Goal: Communication & Community: Answer question/provide support

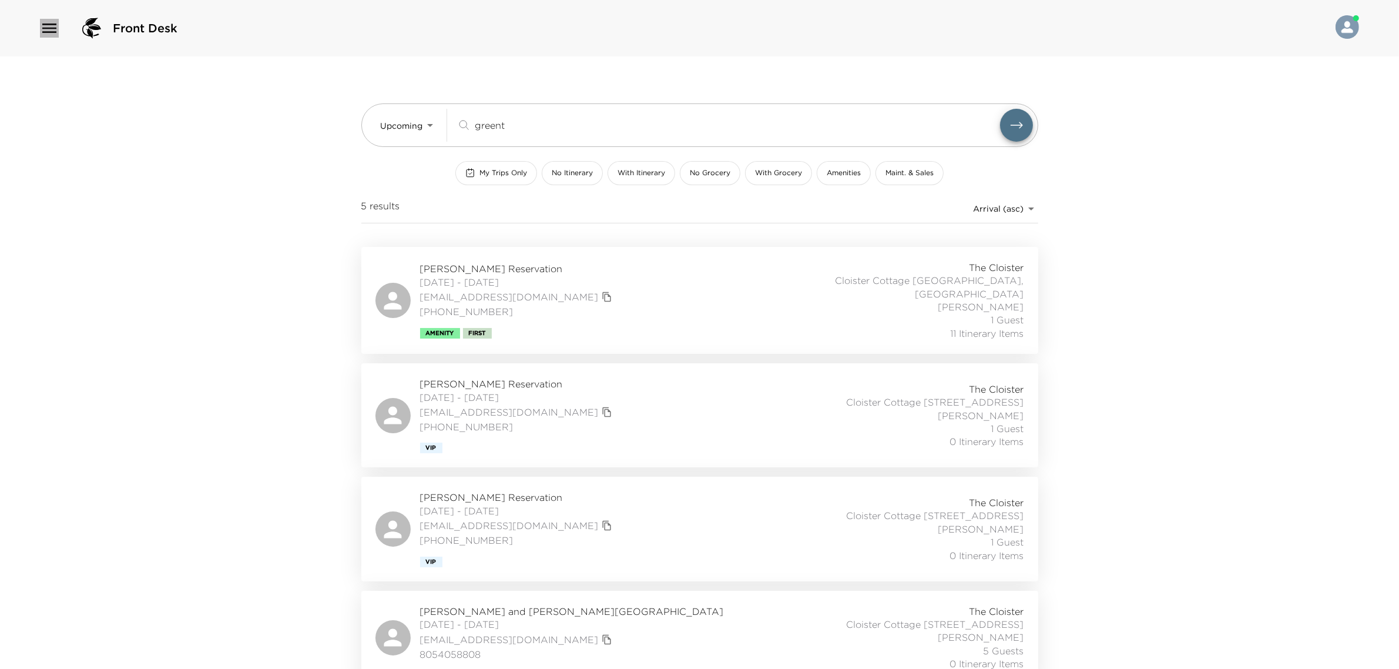
click at [55, 30] on icon "button" at bounding box center [49, 28] width 19 height 19
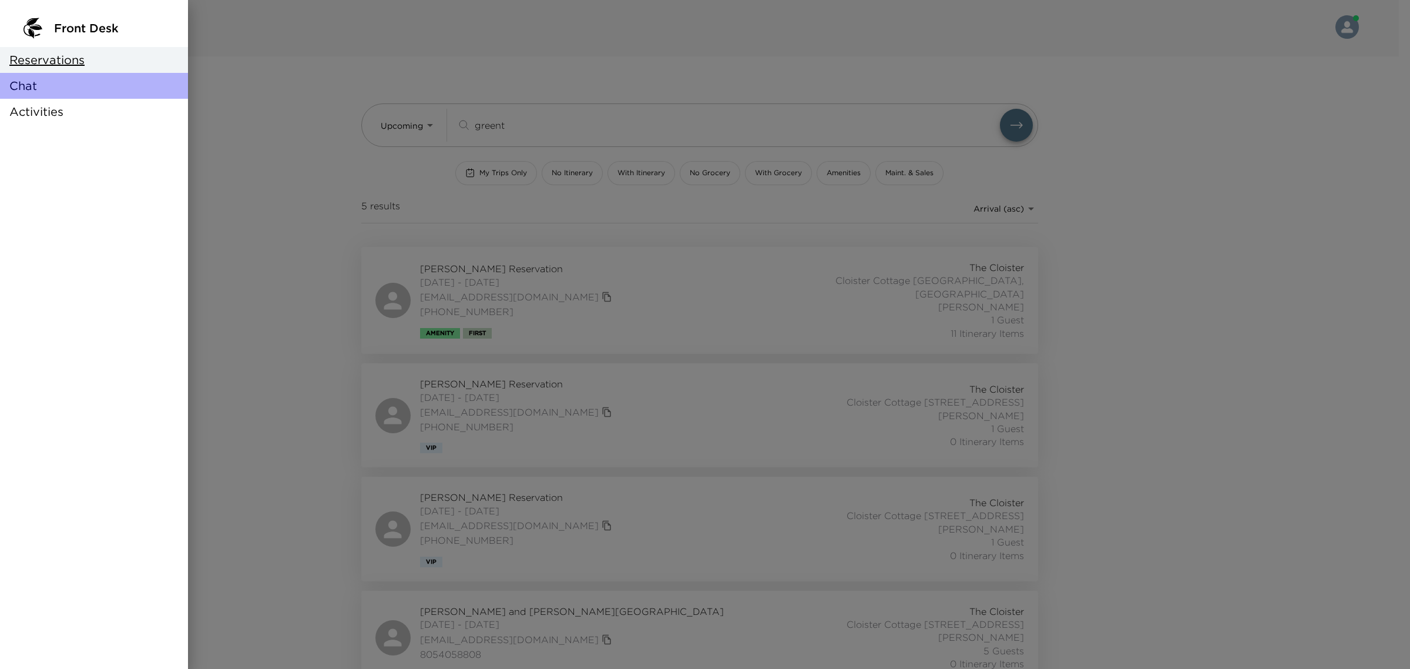
drag, startPoint x: 51, startPoint y: 79, endPoint x: 108, endPoint y: 62, distance: 59.1
click at [51, 79] on div "Chat" at bounding box center [94, 86] width 188 height 26
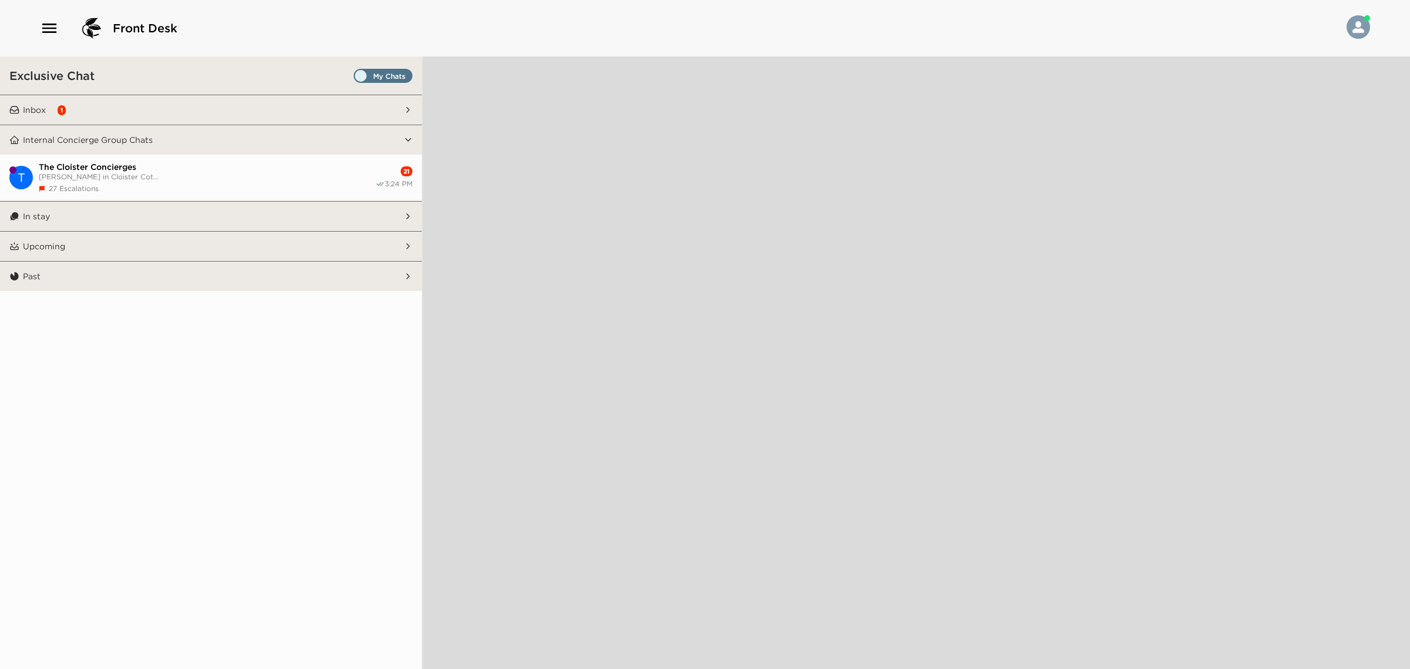
click at [288, 100] on button "Inbox 1" at bounding box center [211, 109] width 384 height 29
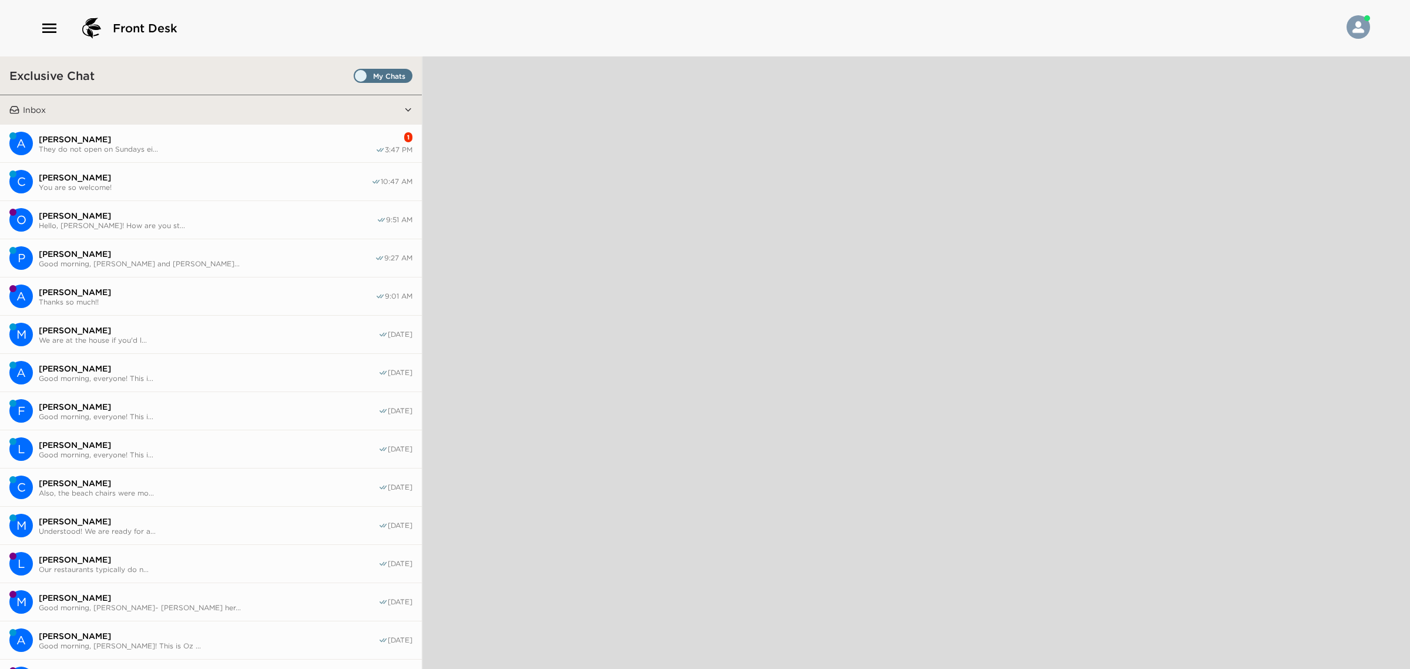
click at [268, 147] on span "They do not open on Sundays ei..." at bounding box center [207, 149] width 337 height 9
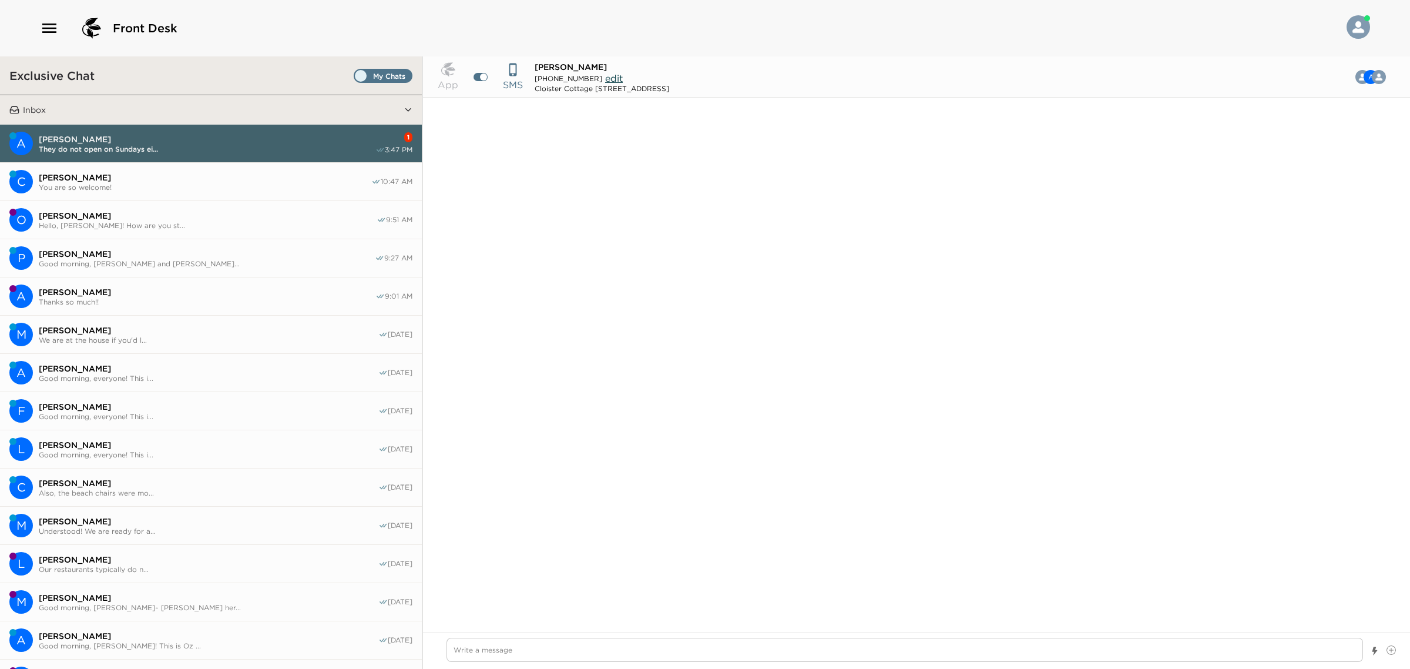
scroll to position [1143, 0]
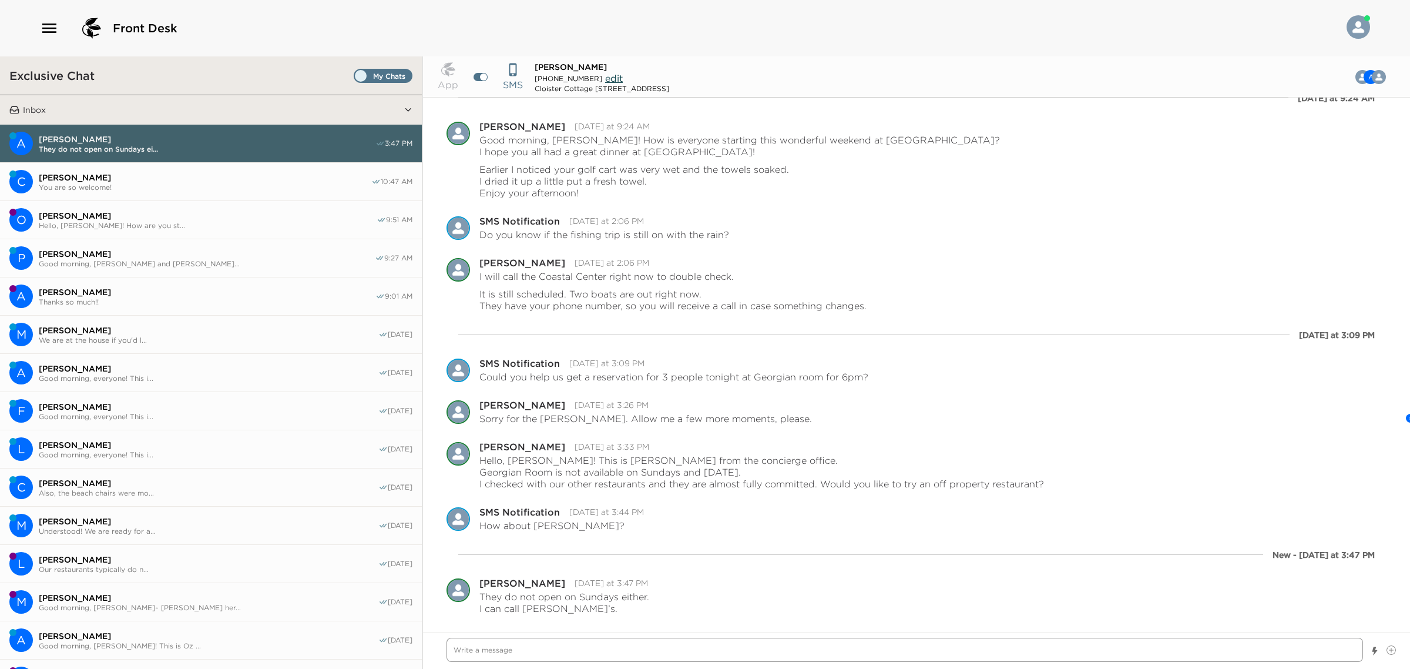
click at [730, 650] on textarea "Write a message" at bounding box center [905, 649] width 917 height 25
click at [571, 654] on textarea "Write a message" at bounding box center [905, 649] width 917 height 25
type textarea "x"
type textarea "H"
type textarea "x"
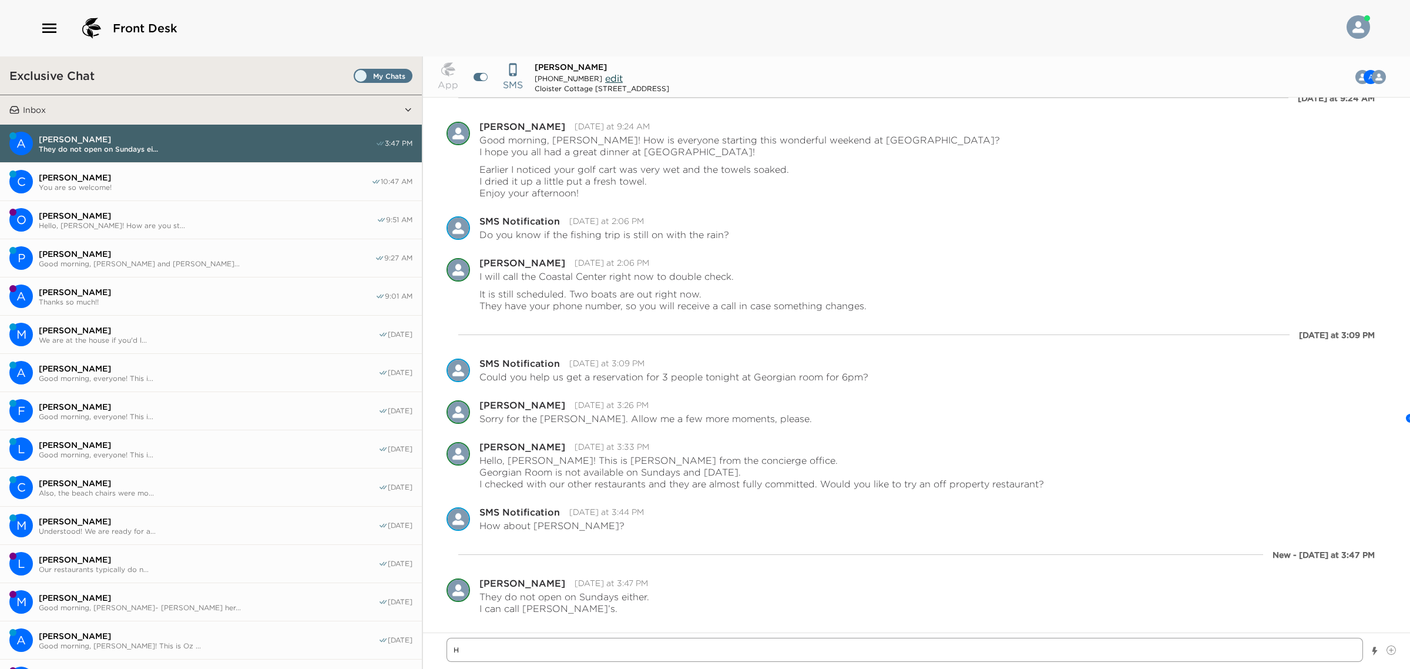
type textarea "He"
type textarea "x"
type textarea "Hel"
type textarea "x"
type textarea "Hell"
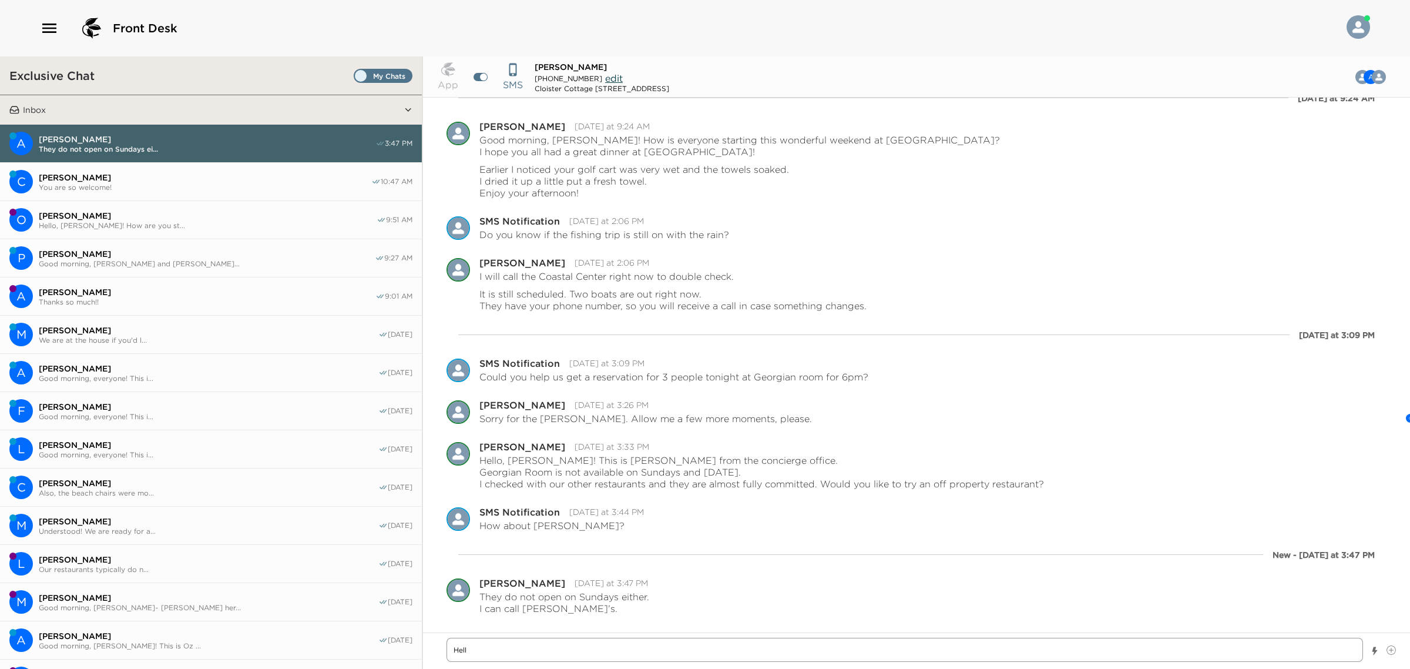
type textarea "x"
type textarea "Hello"
type textarea "x"
type textarea "Hello,"
type textarea "x"
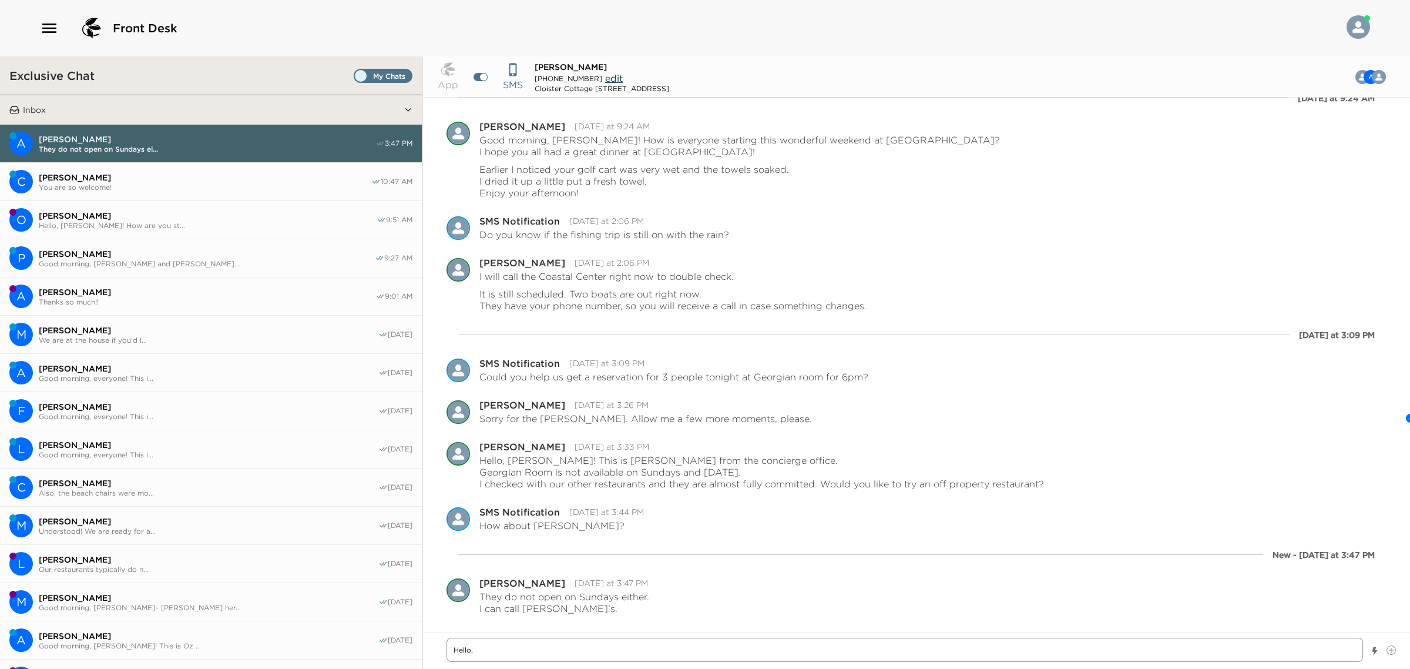
type textarea "Hello,"
type textarea "x"
type textarea "Hello, A"
type textarea "x"
type textarea "Hello, Ad"
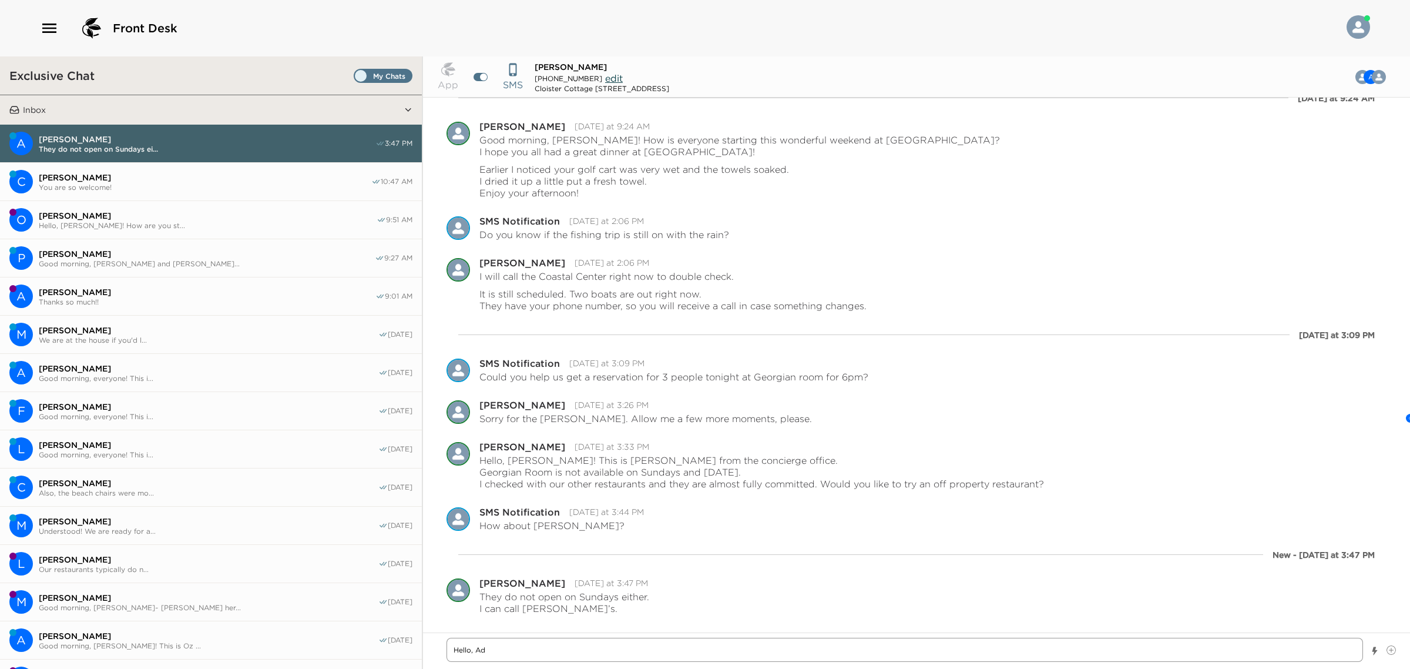
type textarea "x"
type textarea "Hello, Adn"
type textarea "x"
type textarea "Hello, Adnd"
type textarea "x"
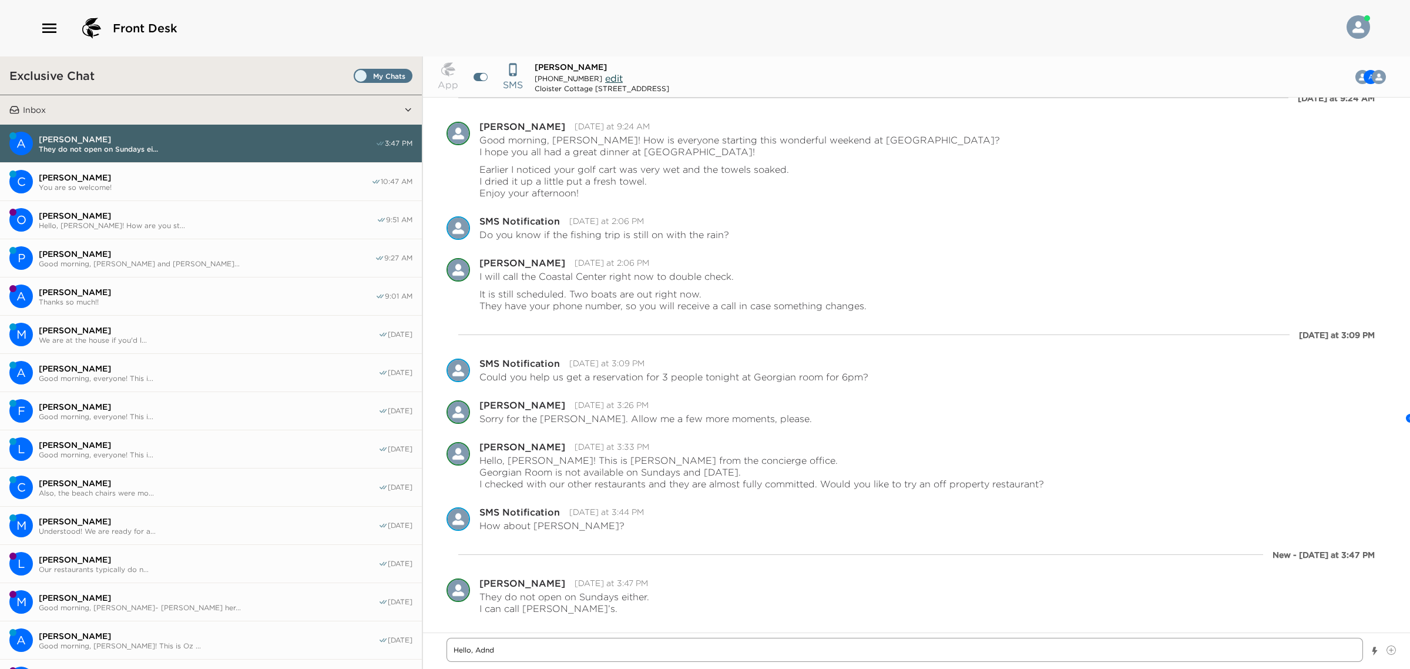
type textarea "Hello, Adn"
type textarea "x"
type textarea "Hello, Ad"
type textarea "x"
type textarea "Hello, A"
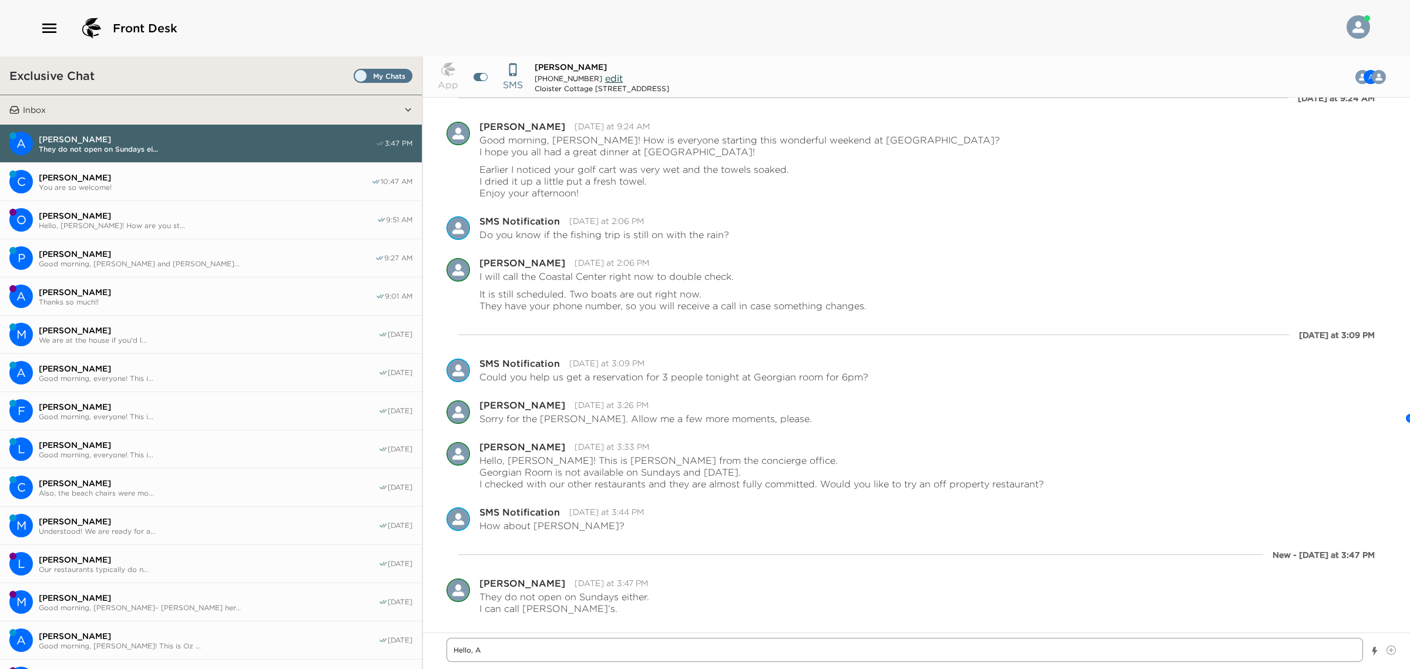
type textarea "x"
type textarea "Hello, An"
type textarea "x"
type textarea "Hello, And"
type textarea "x"
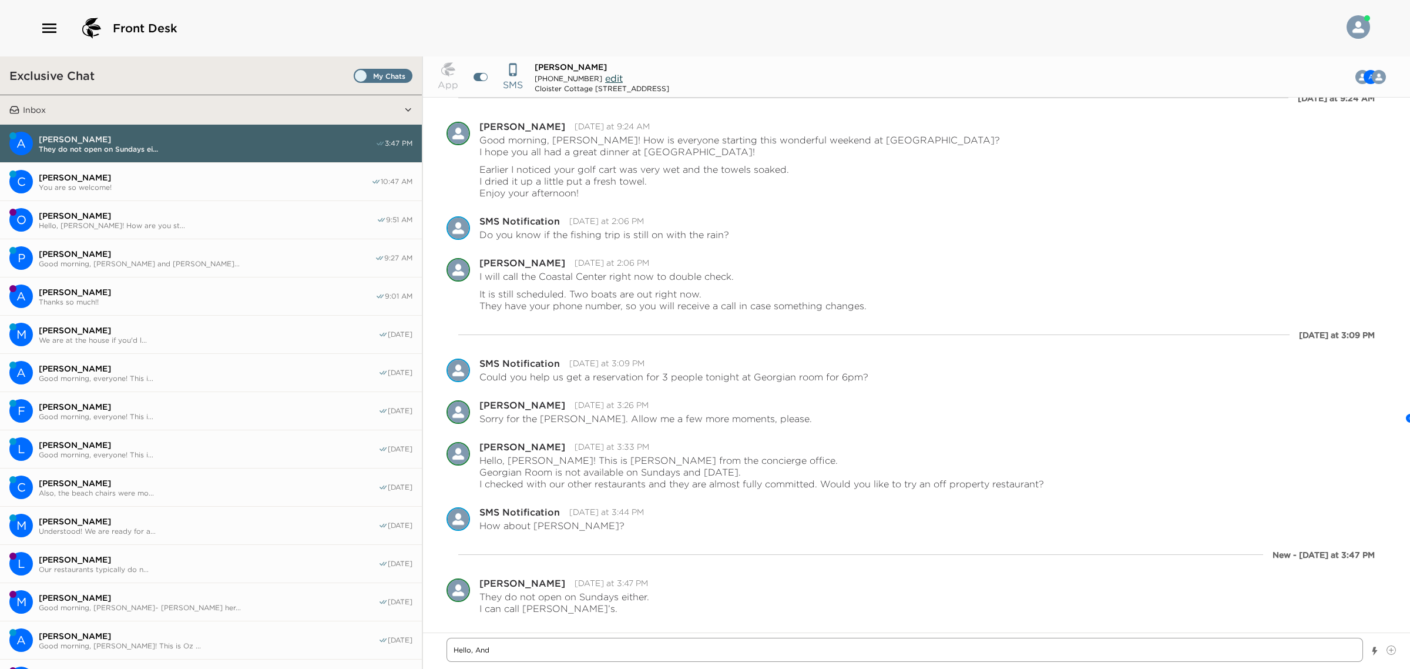
type textarea "Hello, Ande"
type textarea "x"
type textarea "Hello, And"
type textarea "x"
type textarea "Hello, Andr"
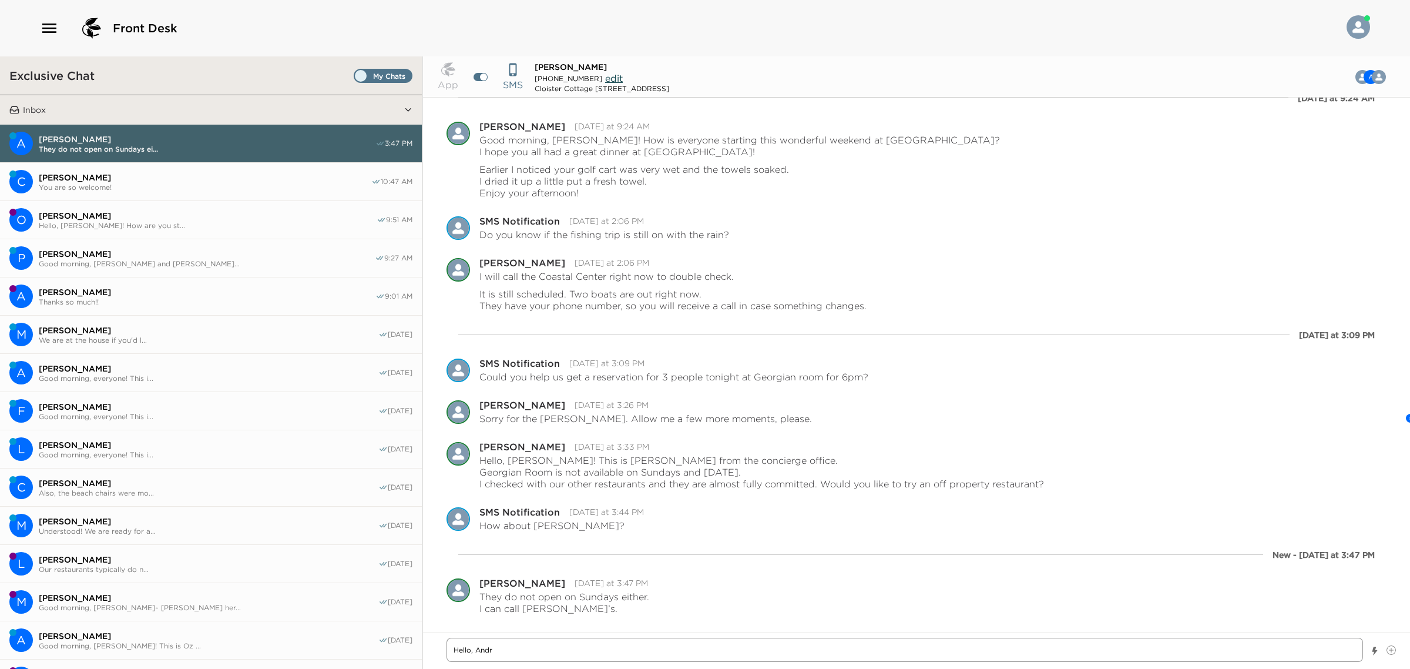
type textarea "x"
type textarea "Hello, [PERSON_NAME]"
type textarea "x"
type textarea "Hello, [PERSON_NAME]."
type textarea "x"
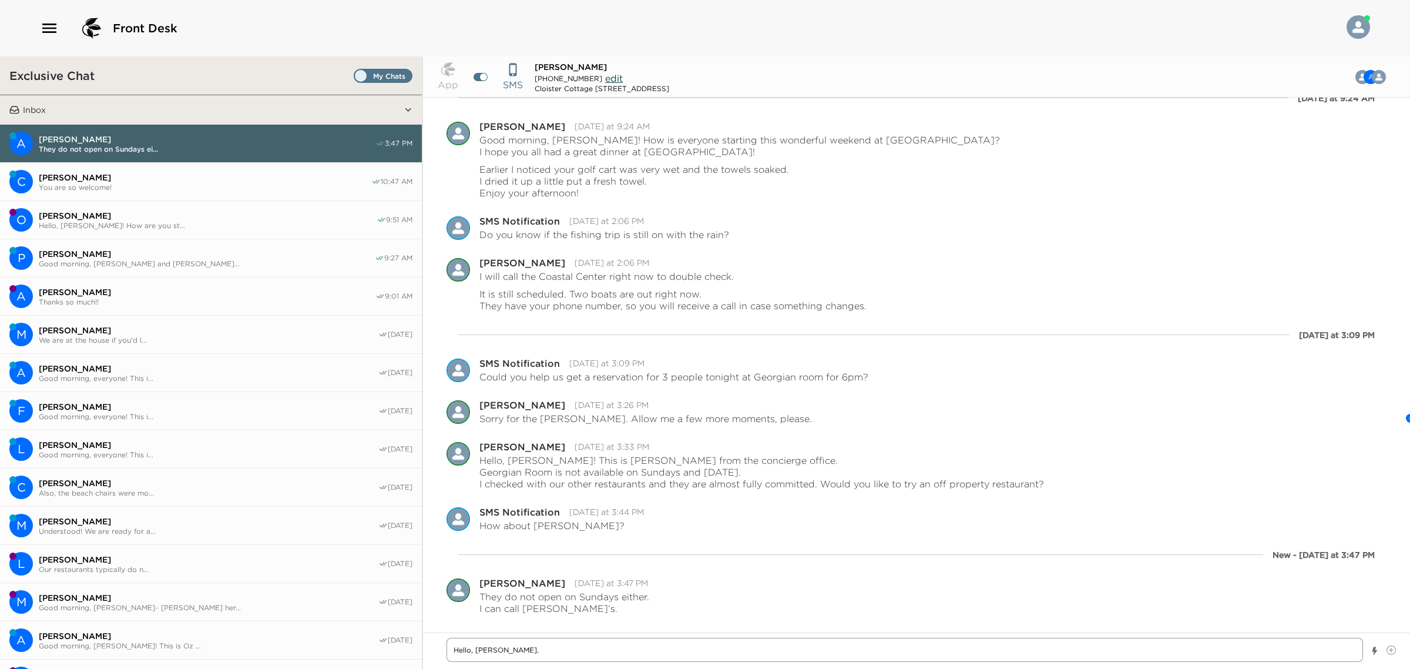
type textarea "Hello, [PERSON_NAME]."
type textarea "x"
type textarea "Hello, [PERSON_NAME]."
type textarea "x"
type textarea "Hello, [PERSON_NAME]. I"
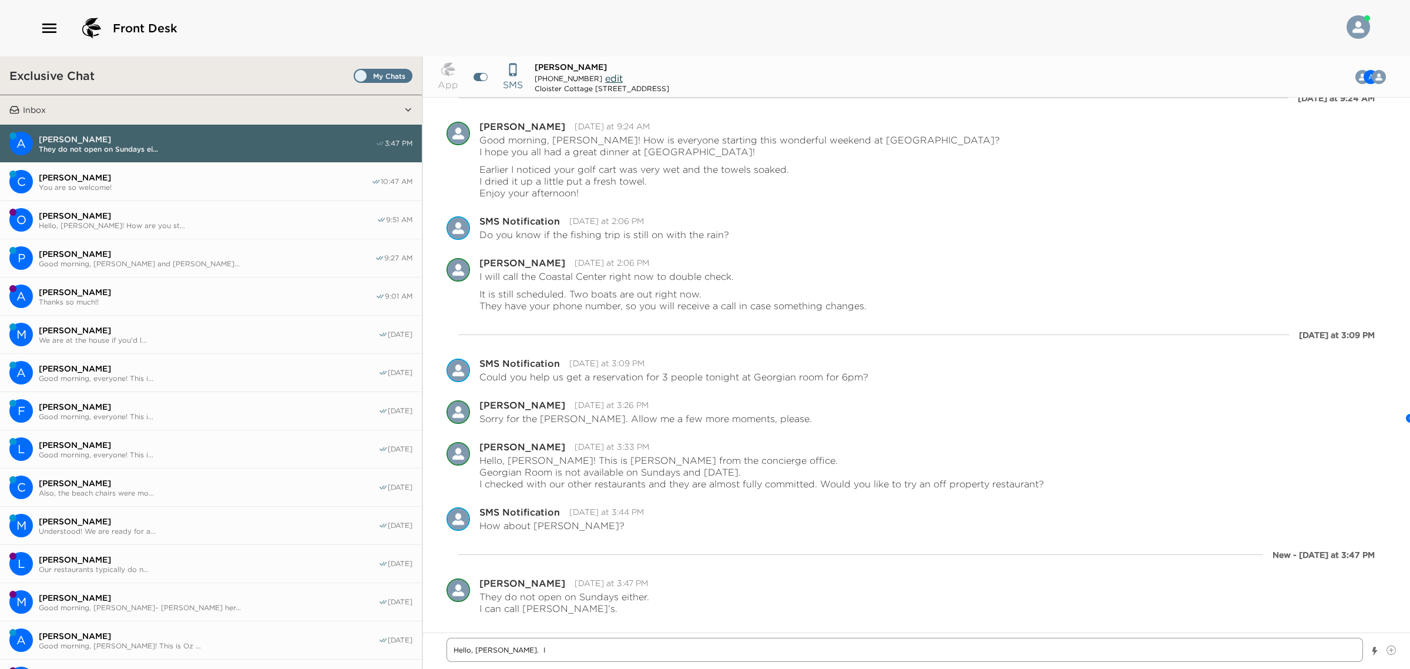
type textarea "x"
type textarea "Hello, [PERSON_NAME]. I'"
type textarea "x"
type textarea "Hello, [PERSON_NAME]. I'm"
type textarea "x"
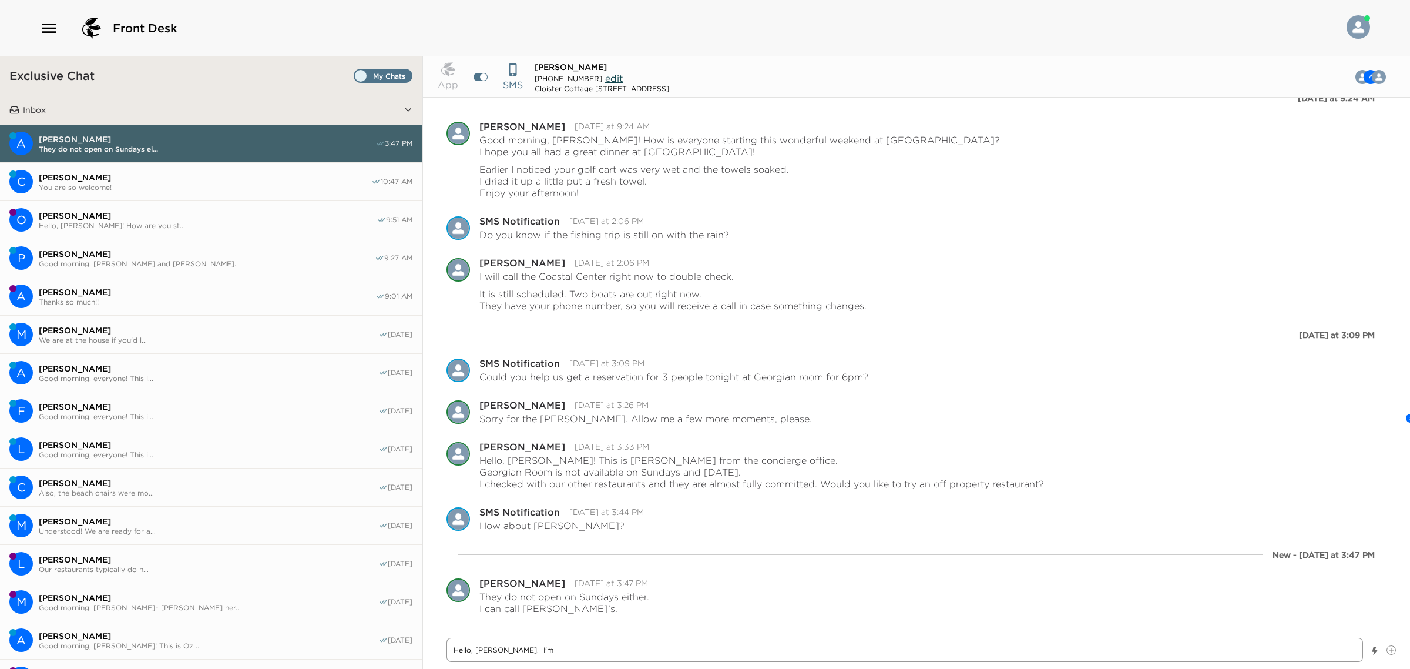
type textarea "Hello, [PERSON_NAME]. I'm"
type textarea "x"
type textarea "Hello, [PERSON_NAME]. I'm g"
type textarea "x"
type textarea "Hello, [PERSON_NAME]. I'm ga"
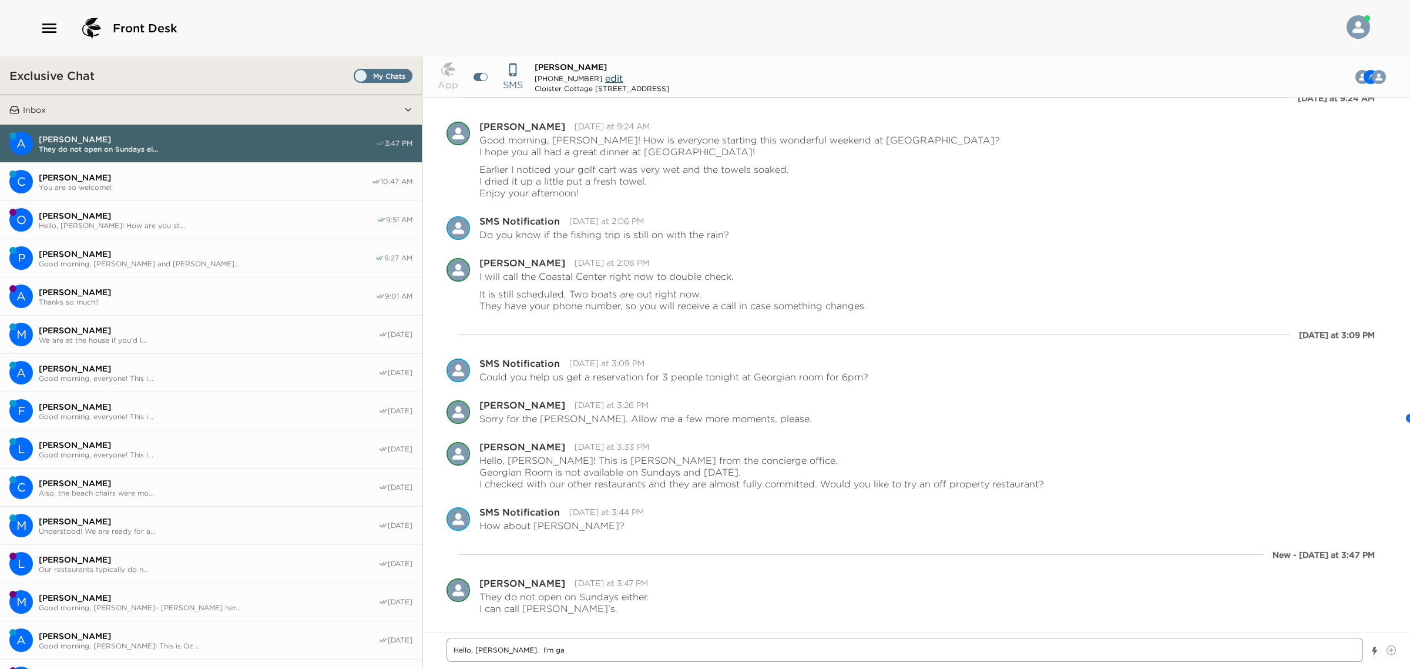
type textarea "x"
type textarea "Hello, [PERSON_NAME]. I'm gad"
type textarea "x"
type textarea "Hello, [PERSON_NAME]. I'm ga"
type textarea "x"
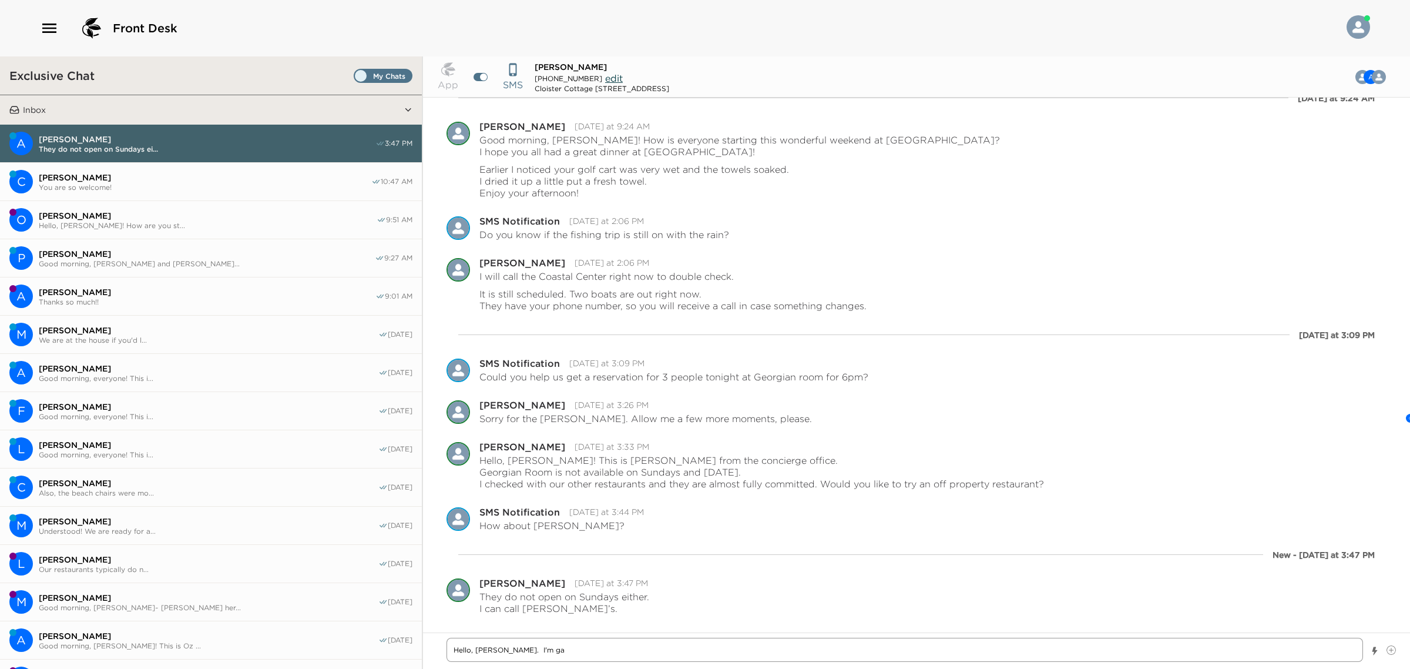
type textarea "Hello, [PERSON_NAME]. I'm g"
type textarea "x"
type textarea "Hello, [PERSON_NAME]. I'm gl"
type textarea "x"
type textarea "Hello, [PERSON_NAME]. I'm gla"
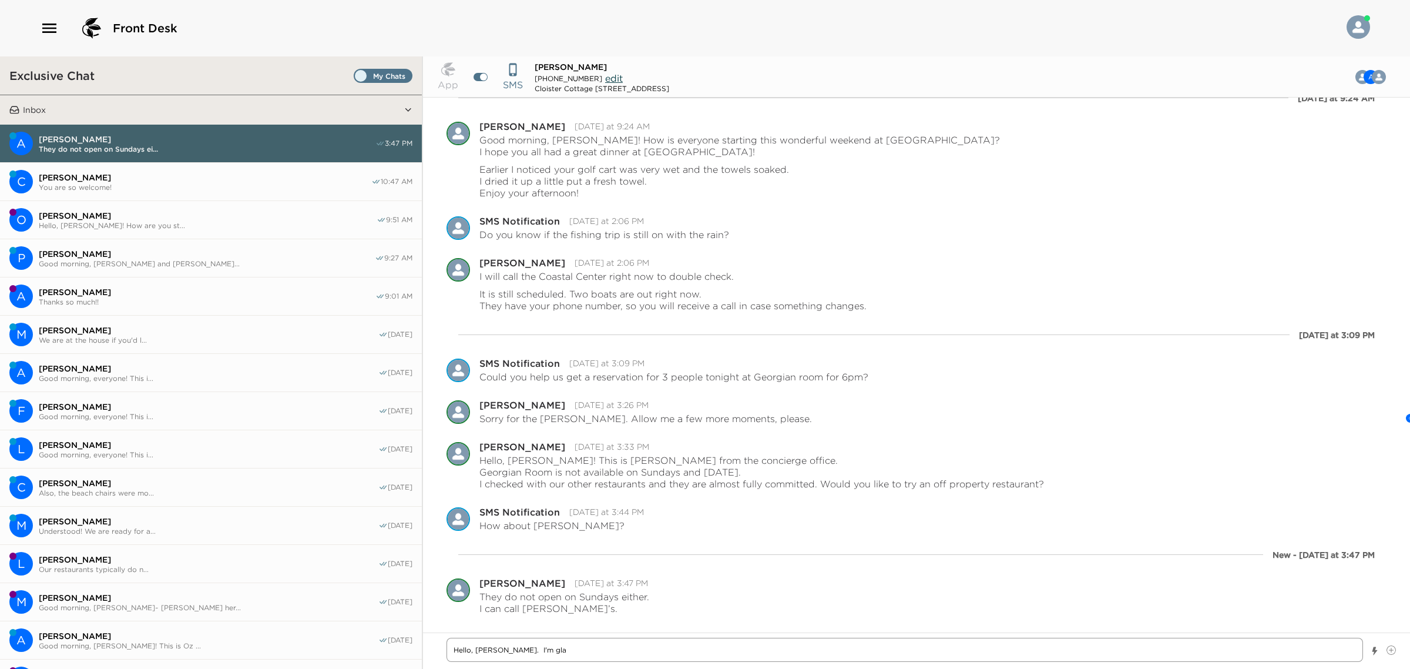
type textarea "x"
type textarea "Hello, [PERSON_NAME]. I'm glad"
type textarea "x"
type textarea "Hello, [PERSON_NAME]. I'm glad"
type textarea "x"
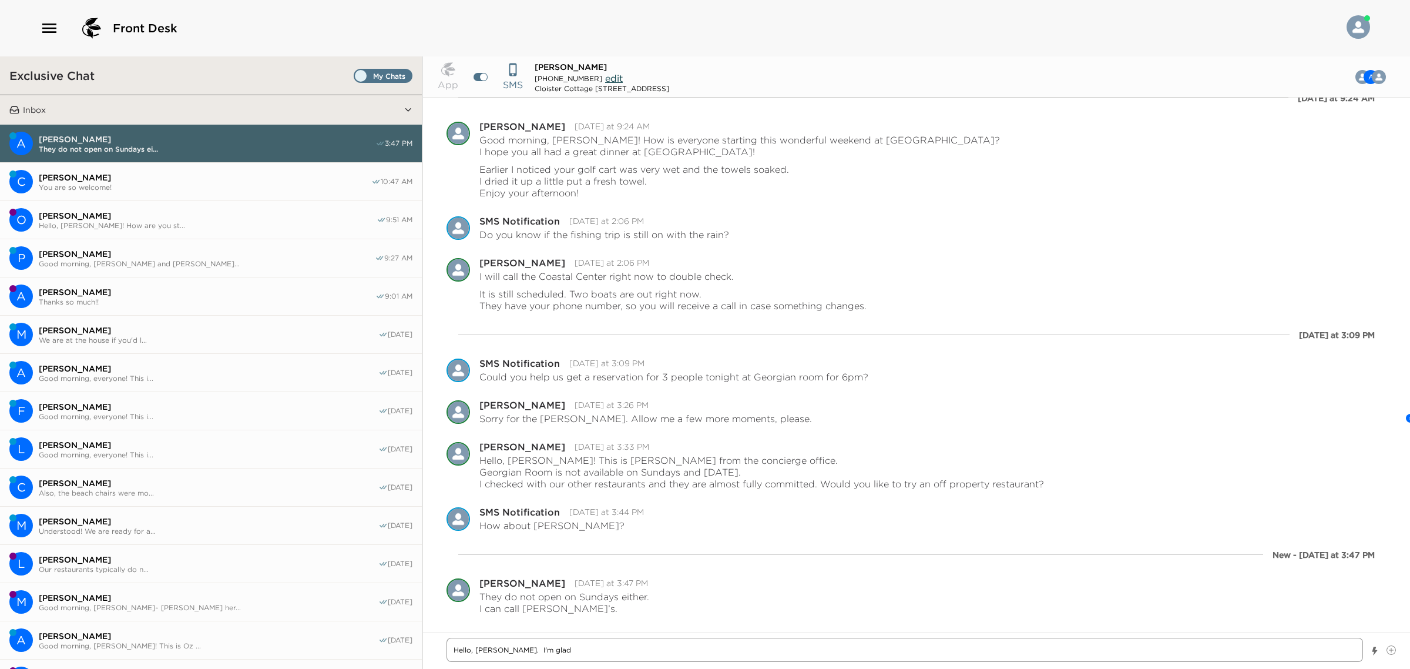
type textarea "Hello, [PERSON_NAME]. I'm glad t"
type textarea "x"
type textarea "Hello, [PERSON_NAME]. I'm glad th"
type textarea "x"
type textarea "Hello, [PERSON_NAME]. I'm glad tha"
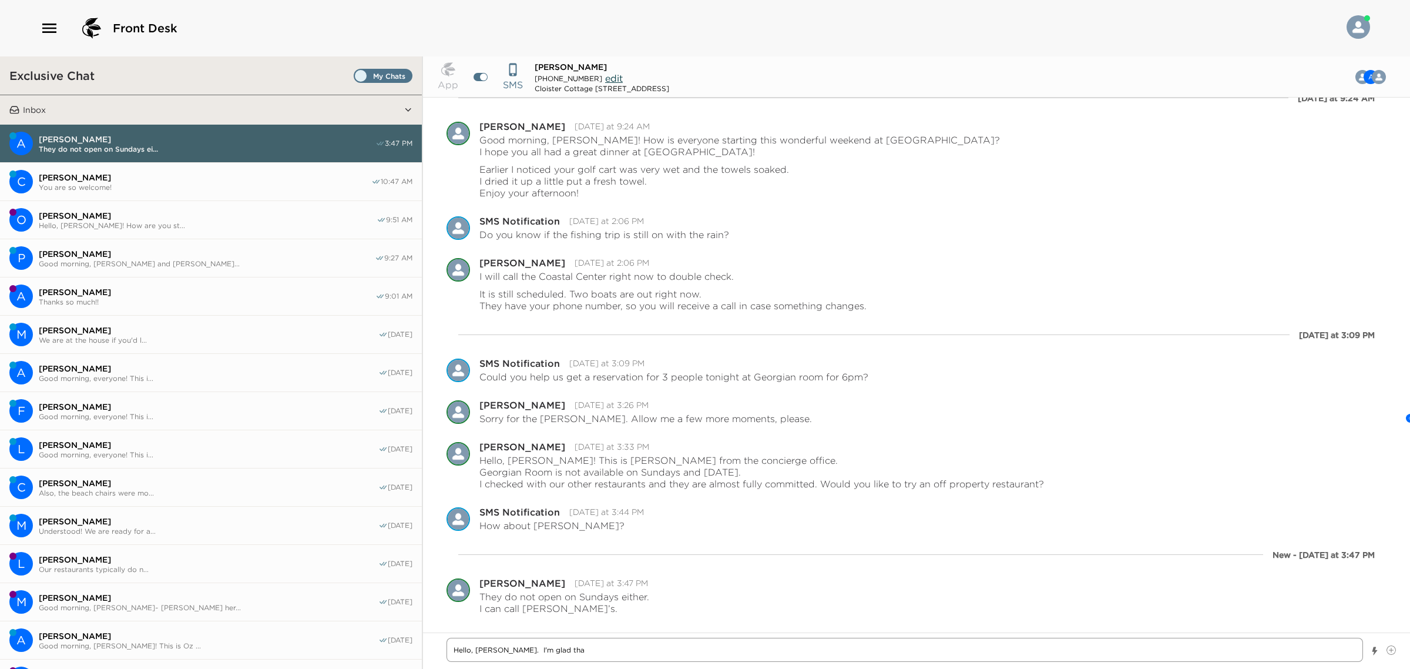
type textarea "x"
type textarea "Hello, [PERSON_NAME]. I'm glad that"
type textarea "x"
type textarea "Hello, [PERSON_NAME]. I'm glad that"
type textarea "x"
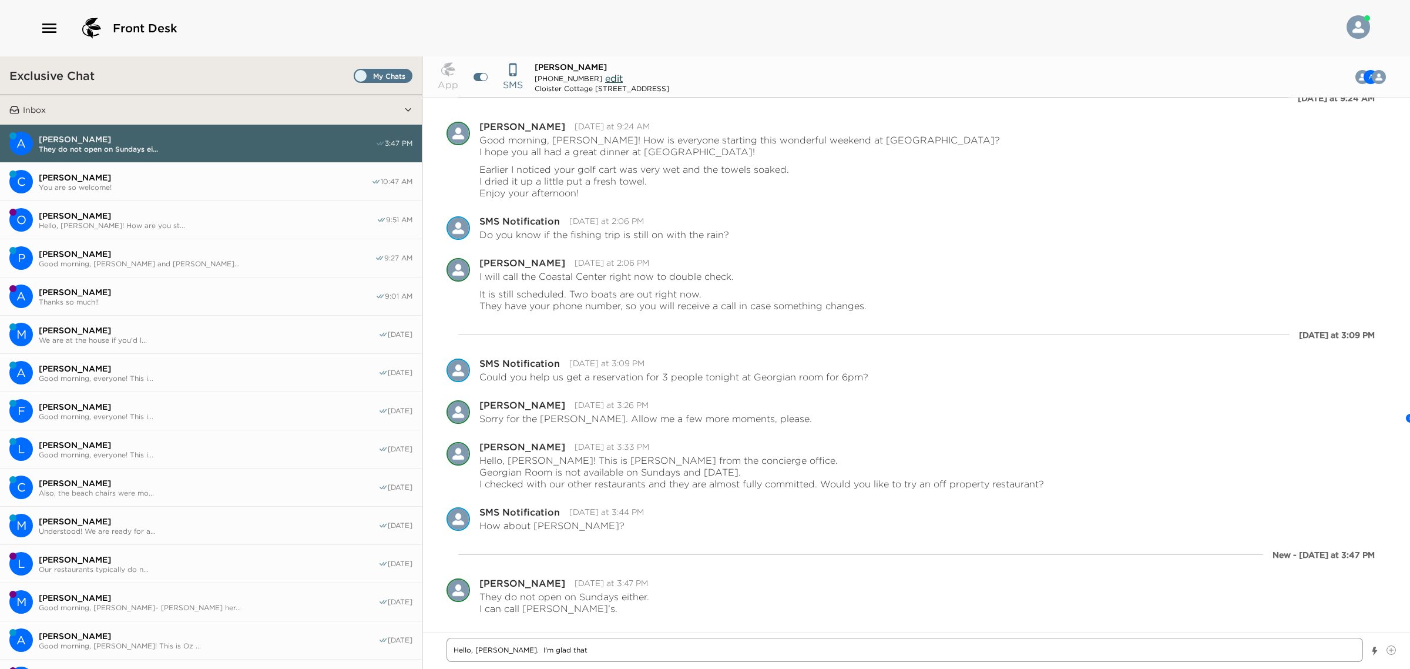
type textarea "Hello, [PERSON_NAME]. I'm glad that O"
type textarea "x"
type textarea "Hello, [PERSON_NAME]. I'm glad that Oz"
type textarea "x"
type textarea "Hello, [PERSON_NAME]. I'm glad that Oz"
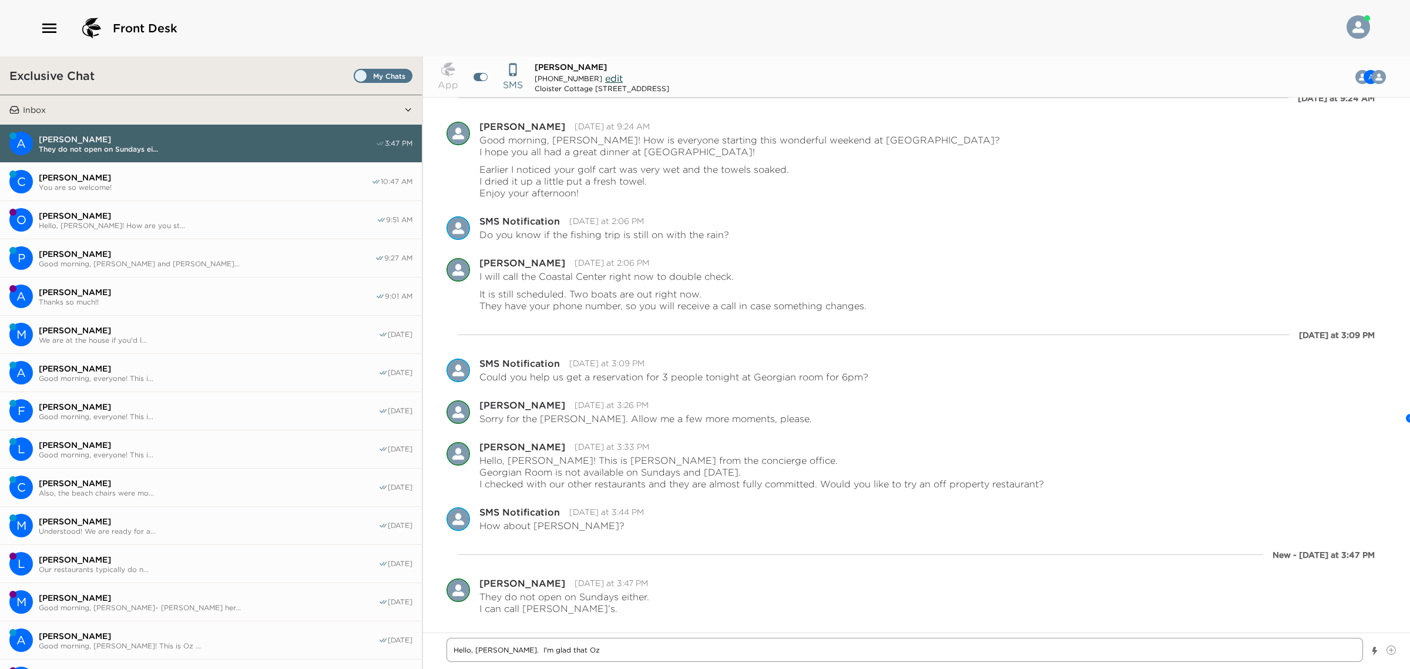
type textarea "x"
type textarea "Hello, [PERSON_NAME]. I'm glad that Oz w"
type textarea "x"
type textarea "Hello, [PERSON_NAME]. I'm glad that Oz wa"
type textarea "x"
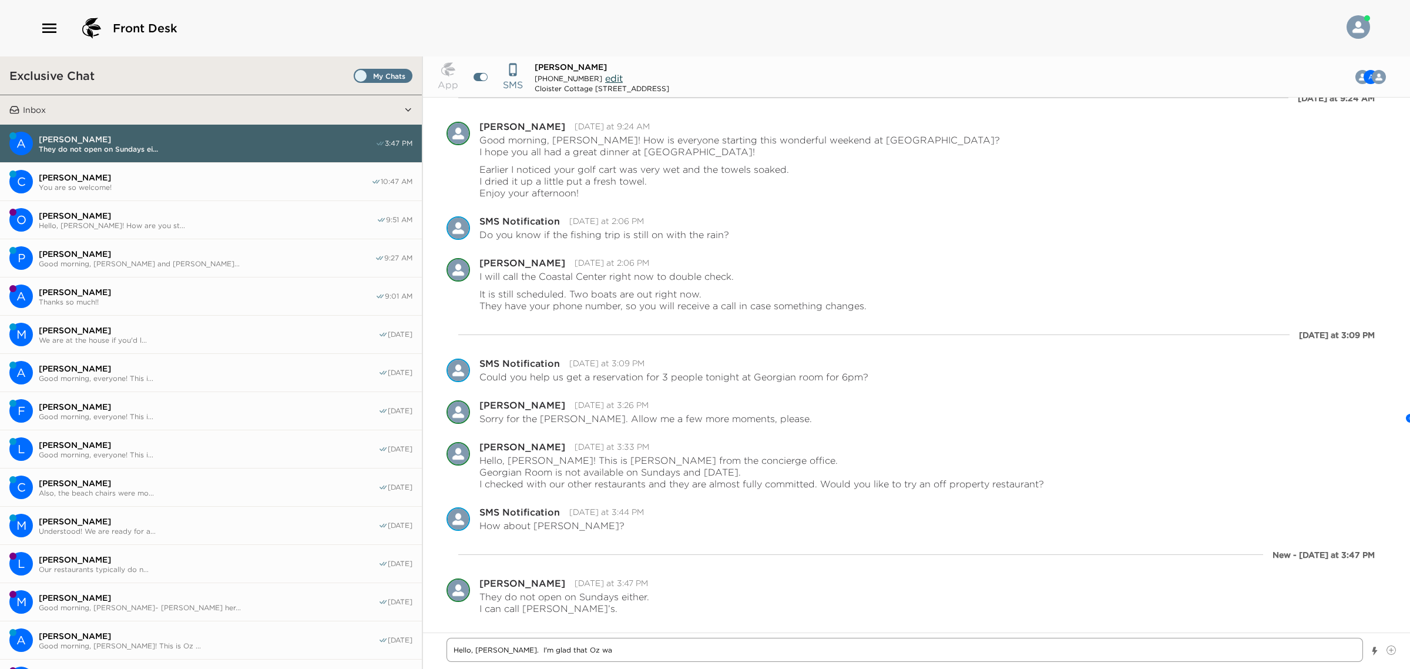
type textarea "Hello, [PERSON_NAME]. I'm glad that Oz was"
type textarea "x"
type textarea "Hello, [PERSON_NAME]. I'm glad that Oz was"
type textarea "x"
type textarea "Hello, [PERSON_NAME]. I'm glad that Oz was t"
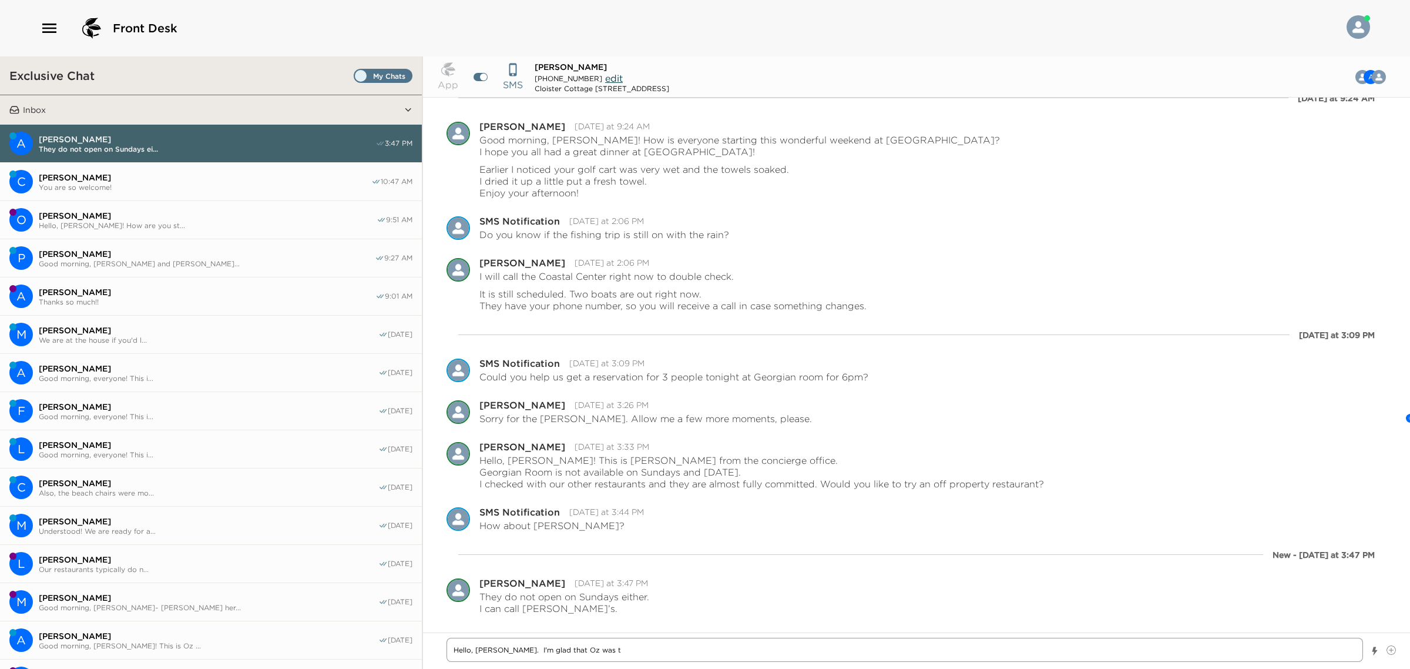
type textarea "x"
type textarea "Hello, [PERSON_NAME]. I'm glad that Oz was ta"
type textarea "x"
type textarea "Hello, [PERSON_NAME]. I'm glad that Oz was tak"
type textarea "x"
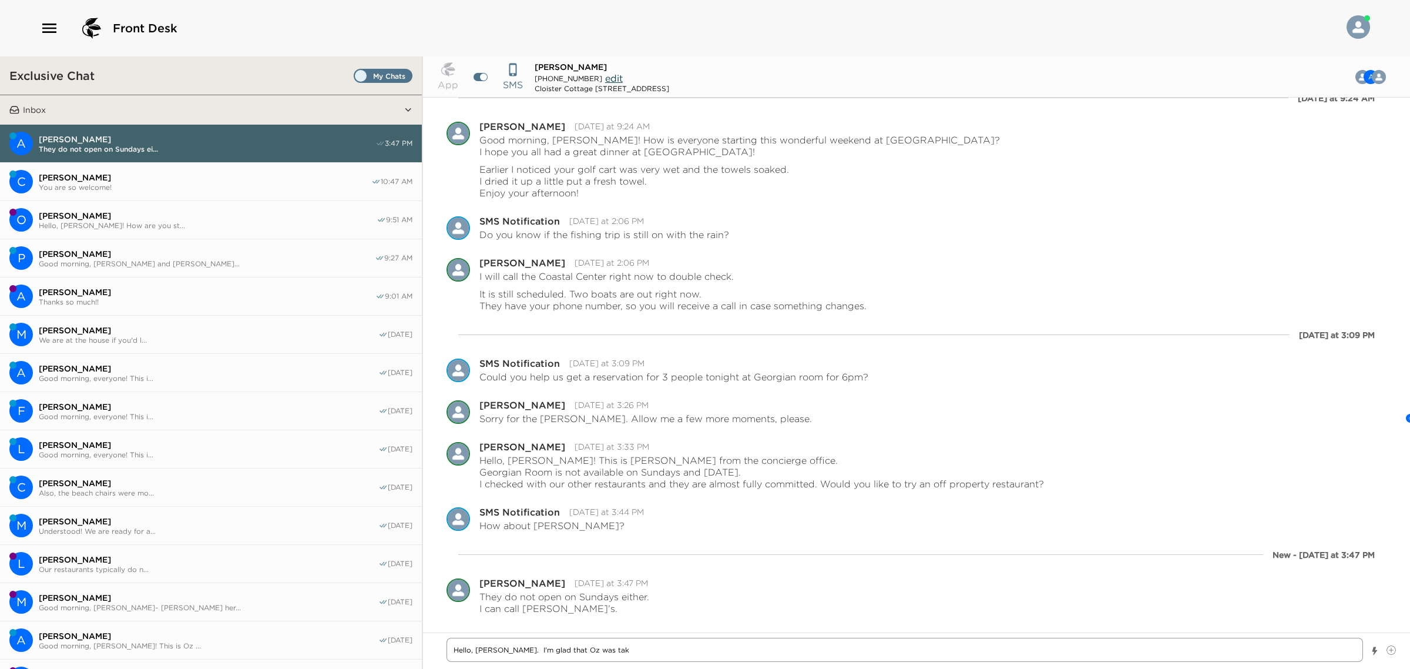
type textarea "Hello, [PERSON_NAME]. I'm glad that [PERSON_NAME] was taki"
type textarea "x"
type textarea "Hello, [PERSON_NAME]. I'm glad that [PERSON_NAME] was takin"
type textarea "x"
type textarea "Hello, [PERSON_NAME]. I'm glad that [PERSON_NAME] was taking"
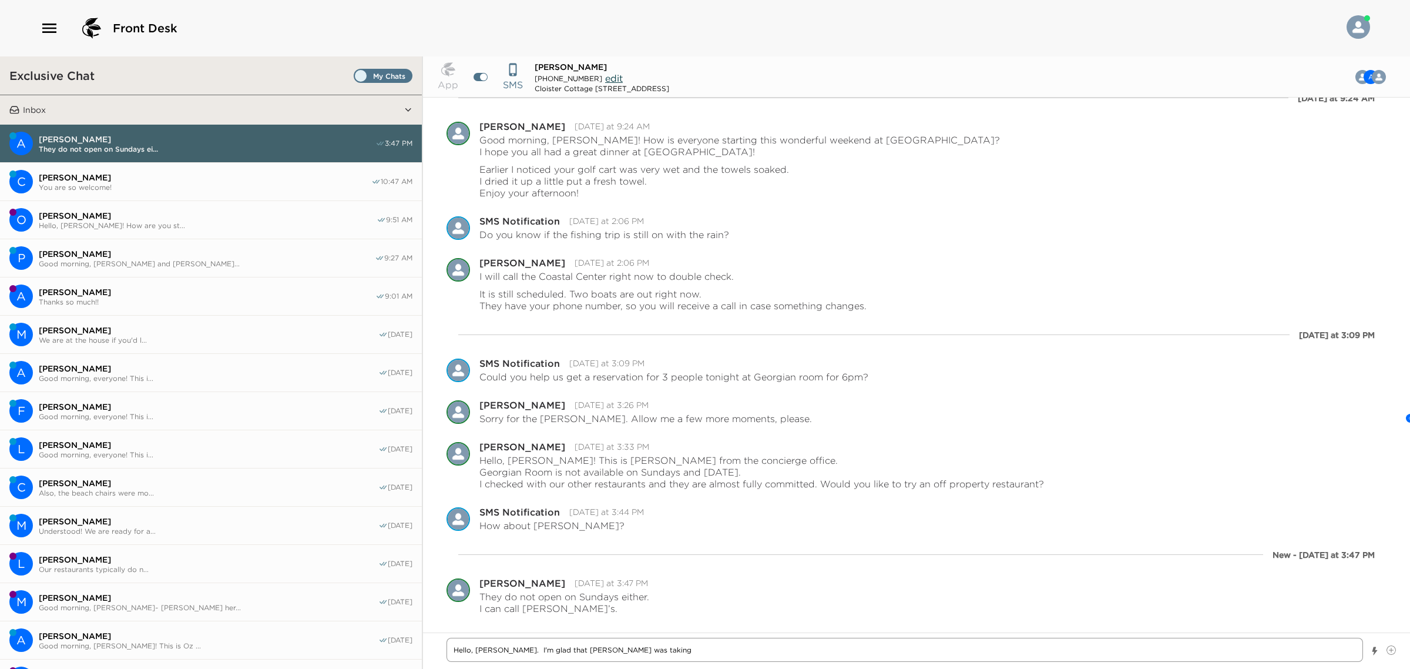
type textarea "x"
type textarea "Hello, [PERSON_NAME]. I'm glad that [PERSON_NAME] was taking"
type textarea "x"
type textarea "Hello, [PERSON_NAME]. I'm glad that Oz was taking c"
type textarea "x"
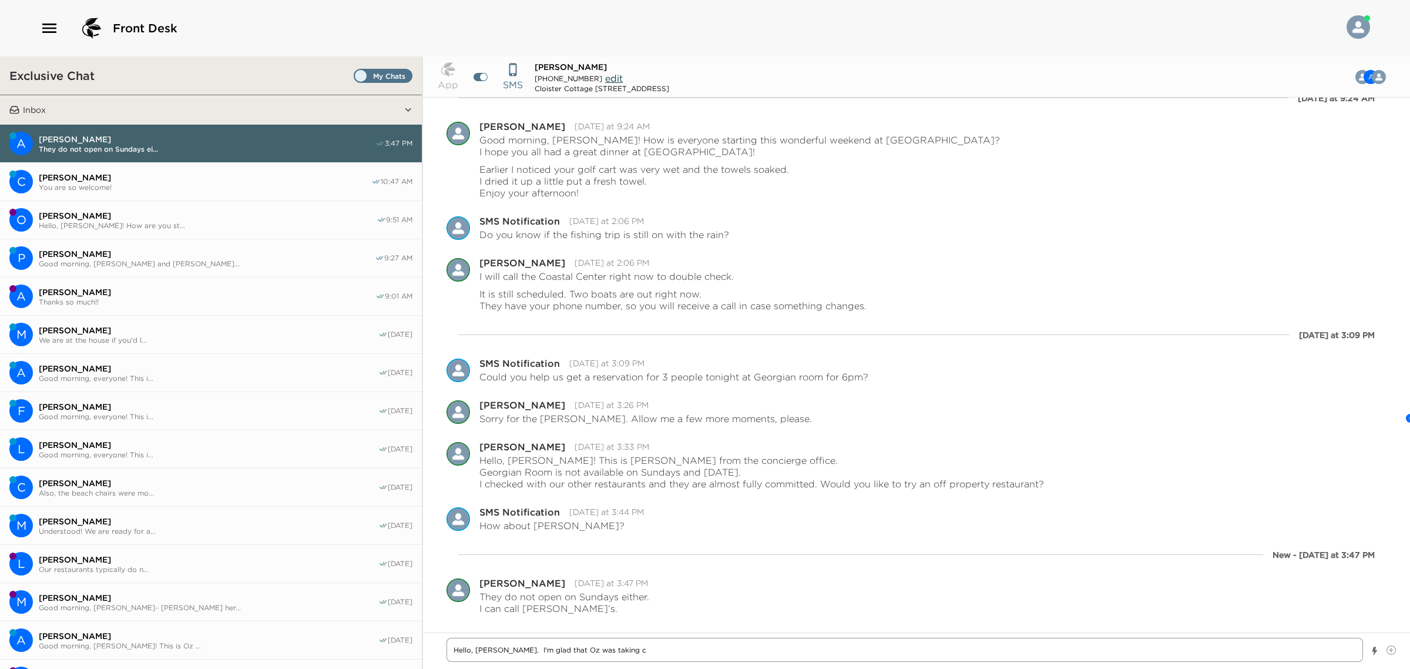
type textarea "Hello, [PERSON_NAME]. I'm glad that Oz was taking ca"
type textarea "x"
type textarea "Hello, [PERSON_NAME]. I'm glad that [PERSON_NAME] was taking car"
type textarea "x"
type textarea "Hello, [PERSON_NAME]. I'm glad that [PERSON_NAME] was taking care"
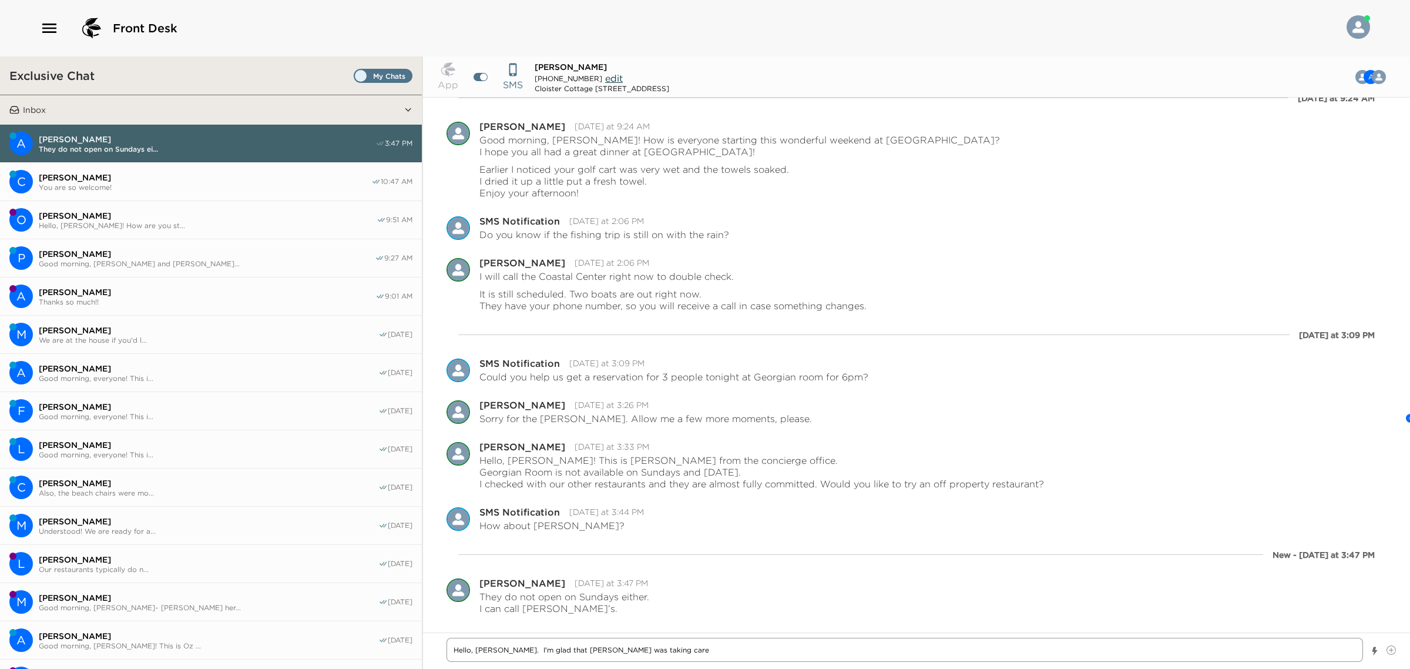
type textarea "x"
type textarea "Hello, [PERSON_NAME]. I'm glad that [PERSON_NAME] was taking care"
type textarea "x"
type textarea "Hello, [PERSON_NAME]. I'm glad that [PERSON_NAME] was taking care o"
type textarea "x"
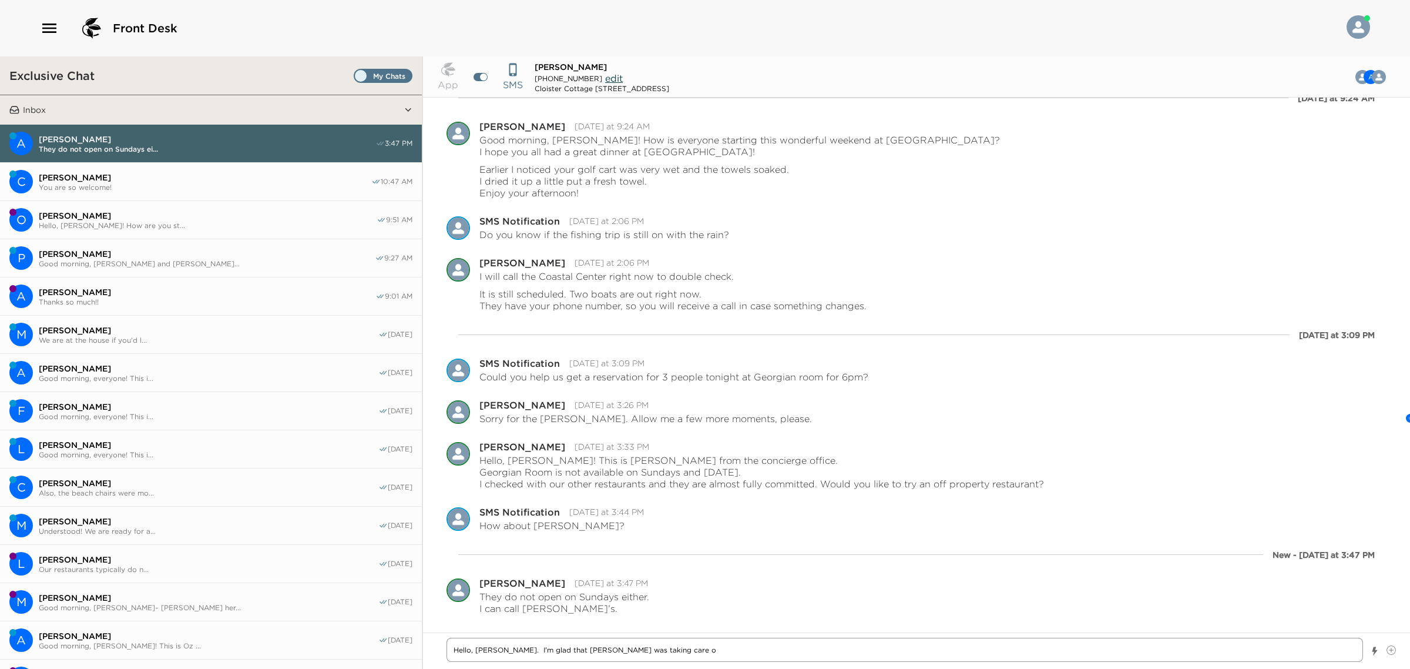
type textarea "Hello, [PERSON_NAME]. I'm glad that [PERSON_NAME] was taking care of"
type textarea "x"
type textarea "Hello, [PERSON_NAME]. I'm glad that [PERSON_NAME] was taking care of"
type textarea "x"
type textarea "Hello, [PERSON_NAME]. I'm glad that [PERSON_NAME] was taking care of y"
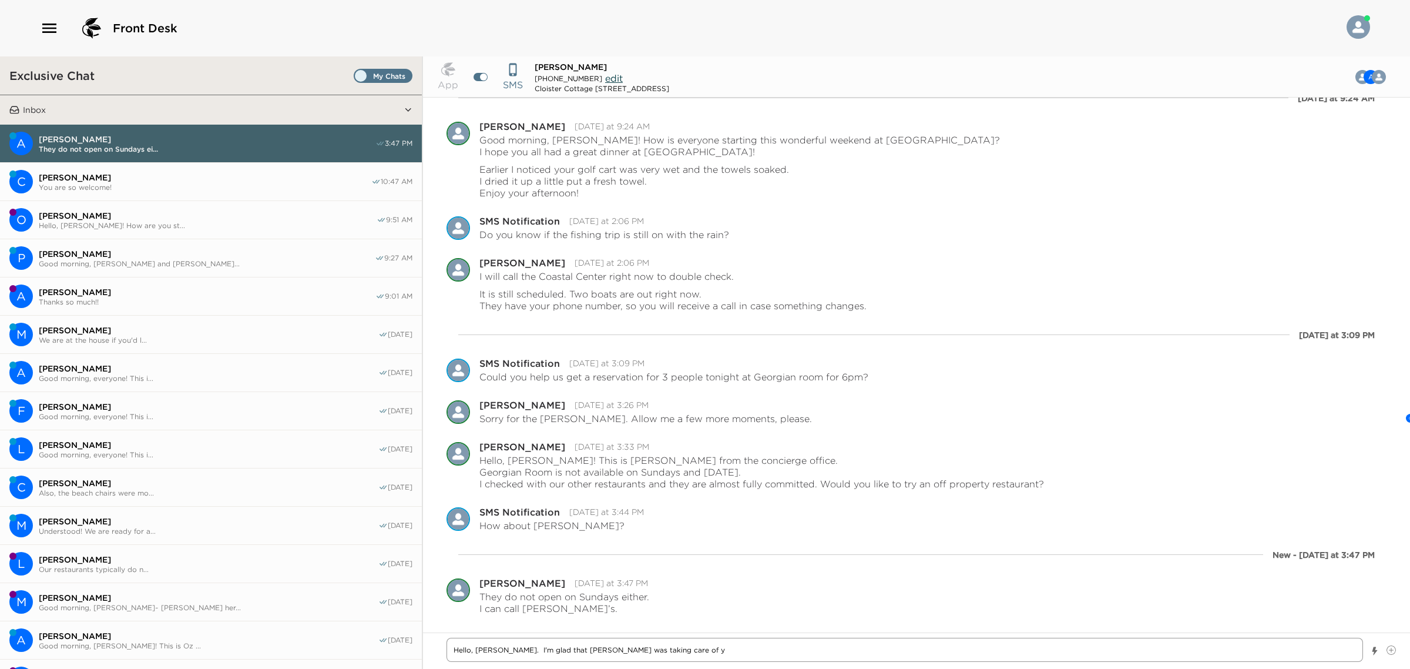
type textarea "x"
type textarea "Hello, [PERSON_NAME]. I'm glad that [PERSON_NAME] was taking care of yo"
type textarea "x"
type textarea "Hello, [PERSON_NAME]. I'm glad that [PERSON_NAME] was taking care of you"
type textarea "x"
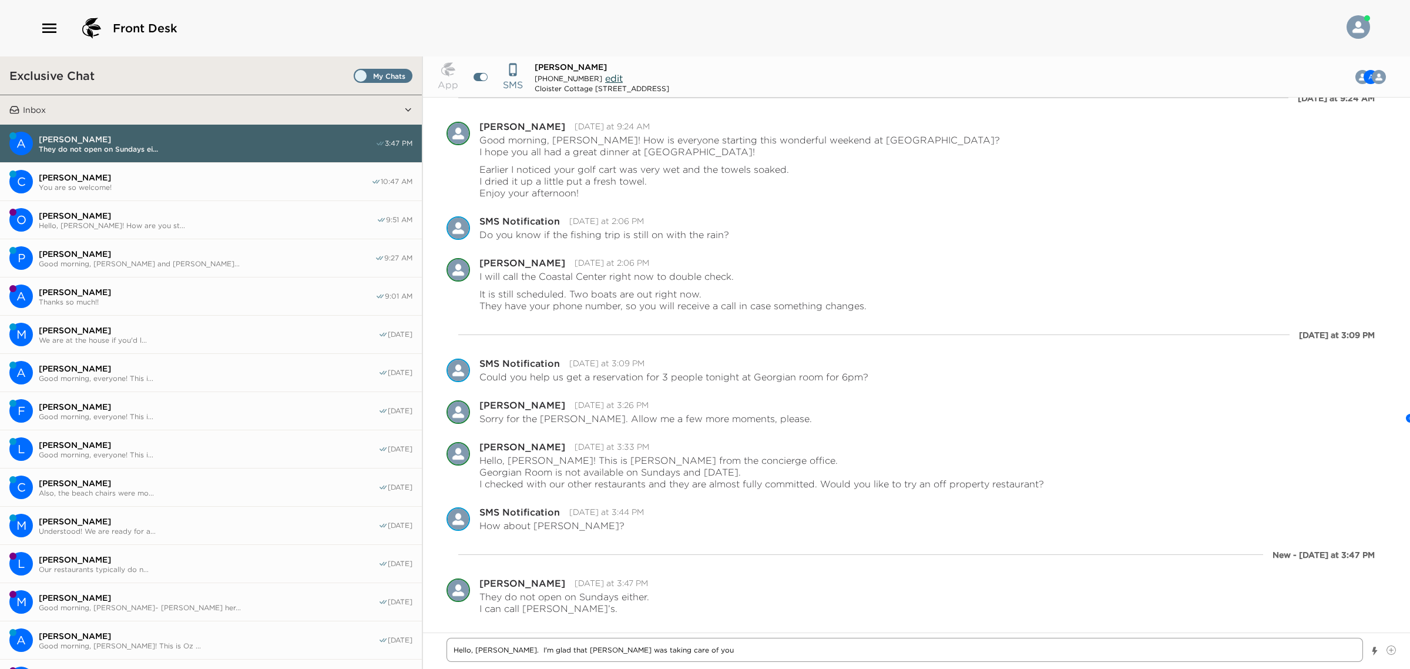
type textarea "Hello, [PERSON_NAME]. I'm glad that [PERSON_NAME] was taking care of you"
type textarea "x"
type textarea "Hello, [PERSON_NAME]. I'm glad that [PERSON_NAME] was taking care of you w"
type textarea "x"
type textarea "Hello, [PERSON_NAME]. I'm glad that [PERSON_NAME] was taking care of you wh"
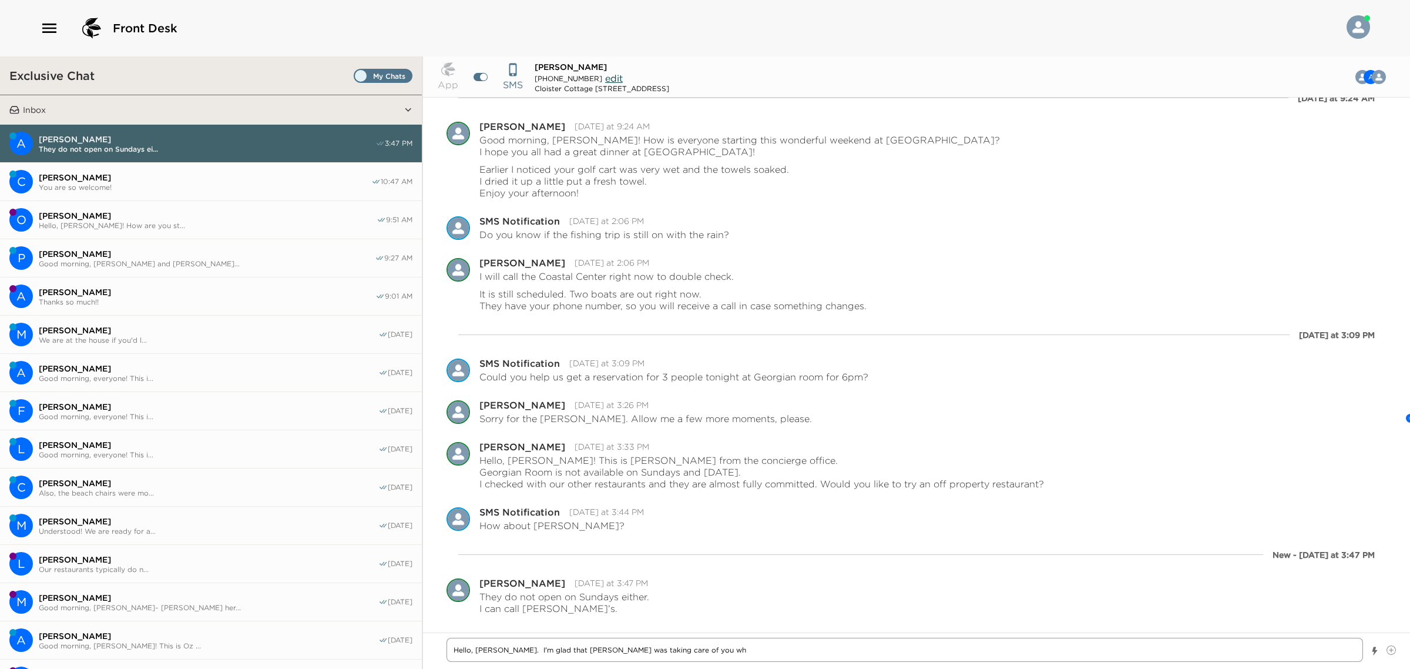
type textarea "x"
type textarea "Hello, [PERSON_NAME]. I'm glad that [PERSON_NAME] was taking care of you whi"
type textarea "x"
type textarea "Hello, [PERSON_NAME]. I'm glad that [PERSON_NAME] was taking care of you whil"
type textarea "x"
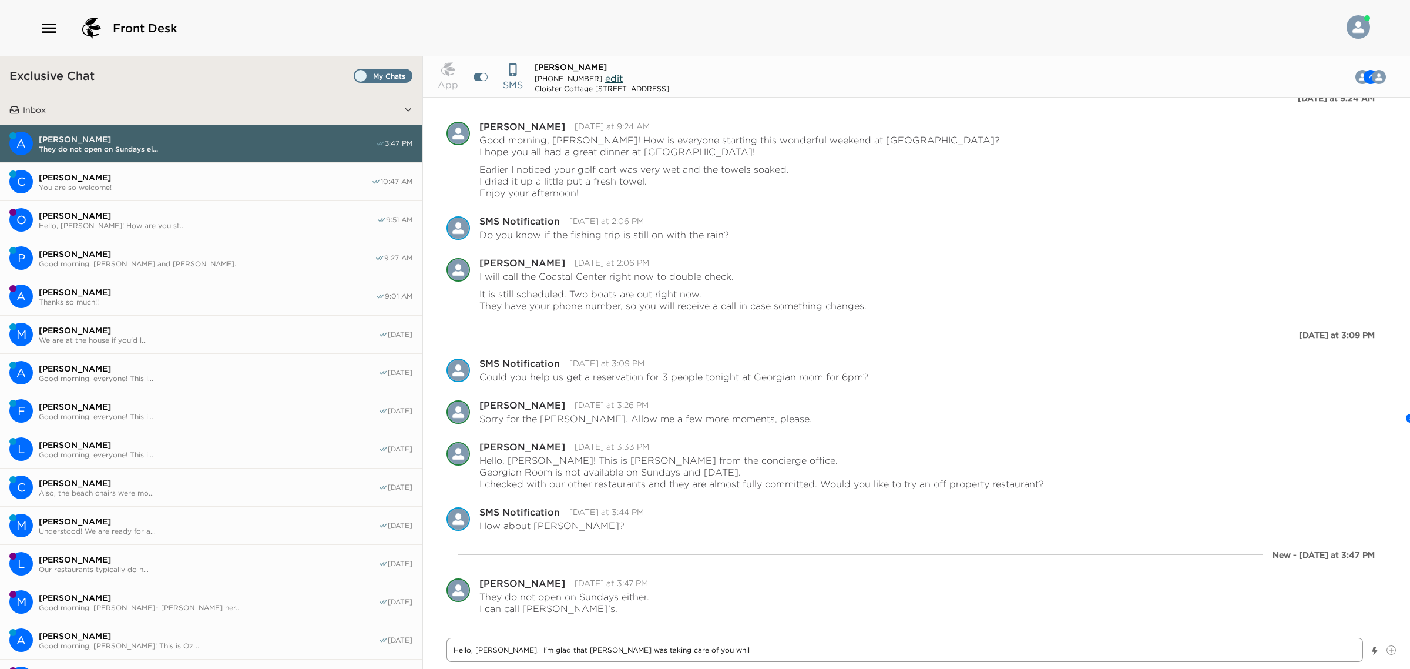
type textarea "Hello, [PERSON_NAME]. I'm glad that [PERSON_NAME] was taking care of you while"
type textarea "x"
type textarea "Hello, [PERSON_NAME]. I'm glad that [PERSON_NAME] was taking care of you while"
type textarea "x"
type textarea "Hello, [PERSON_NAME]. I'm glad that [PERSON_NAME] was taking care of you while"
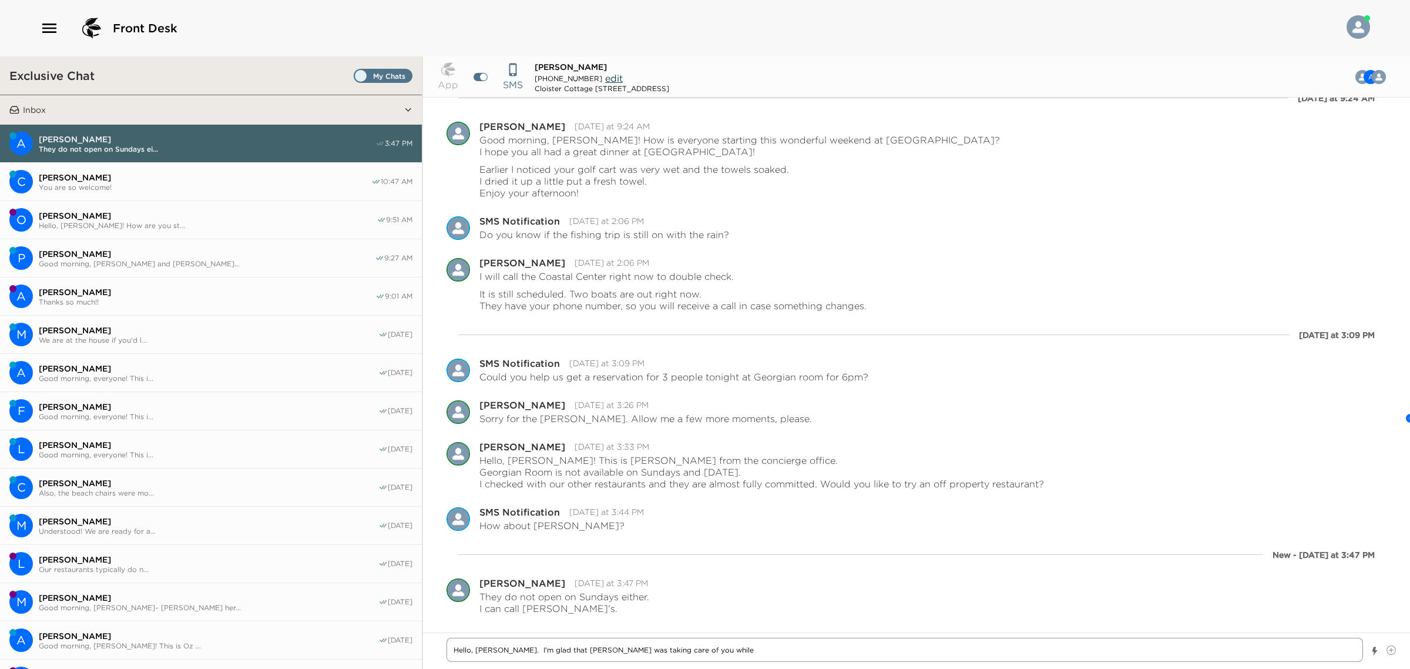
type textarea "x"
type textarea "Hello, [PERSON_NAME]. I'm glad that [PERSON_NAME] was taking care of you while"
type textarea "x"
type textarea "Hello, [PERSON_NAME]. I'm glad that [PERSON_NAME] was taking care of you while I"
type textarea "x"
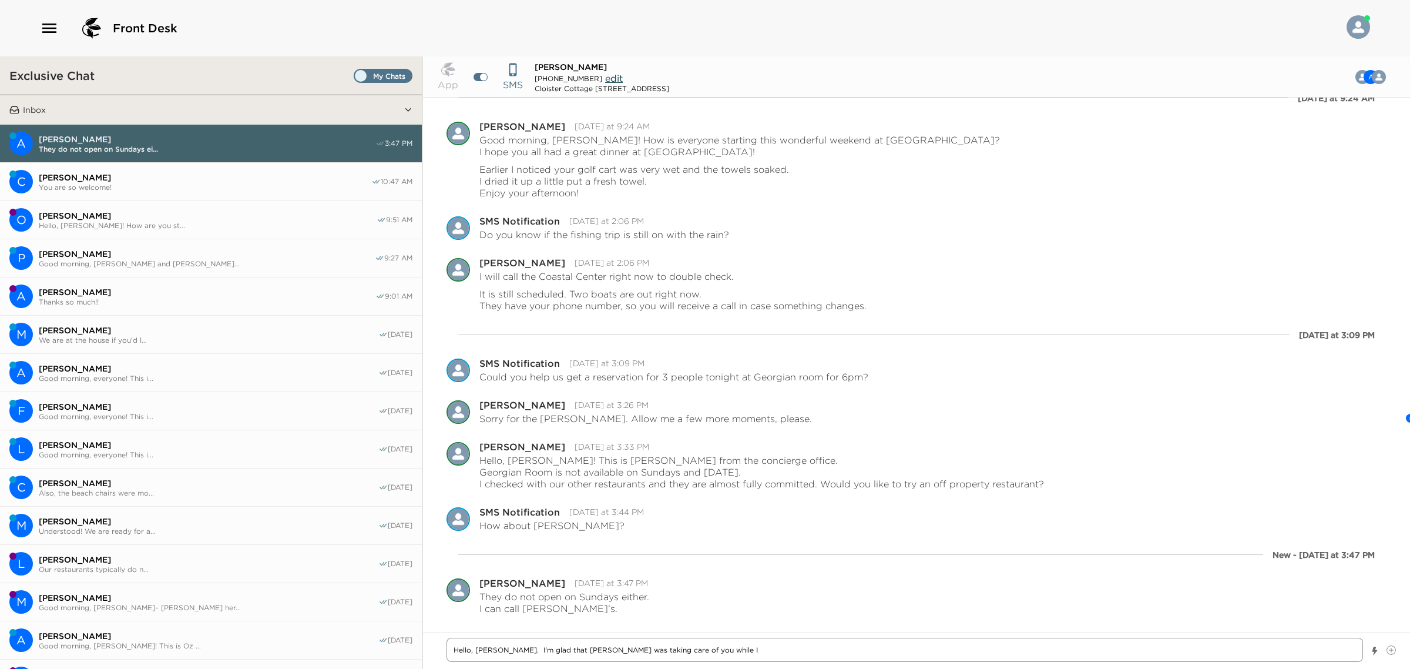
type textarea "Hello, [PERSON_NAME]. I'm glad that [PERSON_NAME] was taking care of you while I"
type textarea "x"
type textarea "Hello, [PERSON_NAME]. I'm glad that [PERSON_NAME] was taking care of you while …"
type textarea "x"
type textarea "Hello, [PERSON_NAME]. I'm glad that [PERSON_NAME] was taking care of you while …"
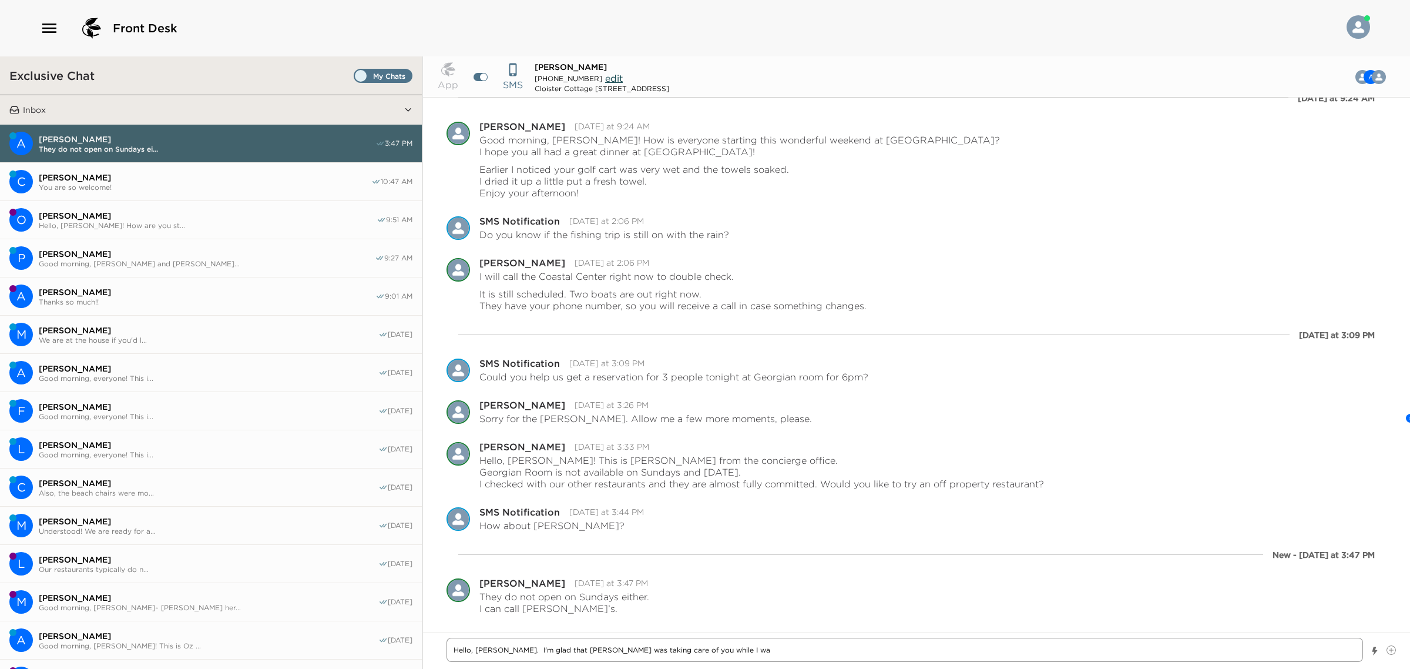
type textarea "x"
type textarea "Hello, [PERSON_NAME]. I'm glad that [PERSON_NAME] was taking care of you while …"
type textarea "x"
type textarea "Hello, [PERSON_NAME]. I'm glad that [PERSON_NAME] was taking care of you while …"
type textarea "x"
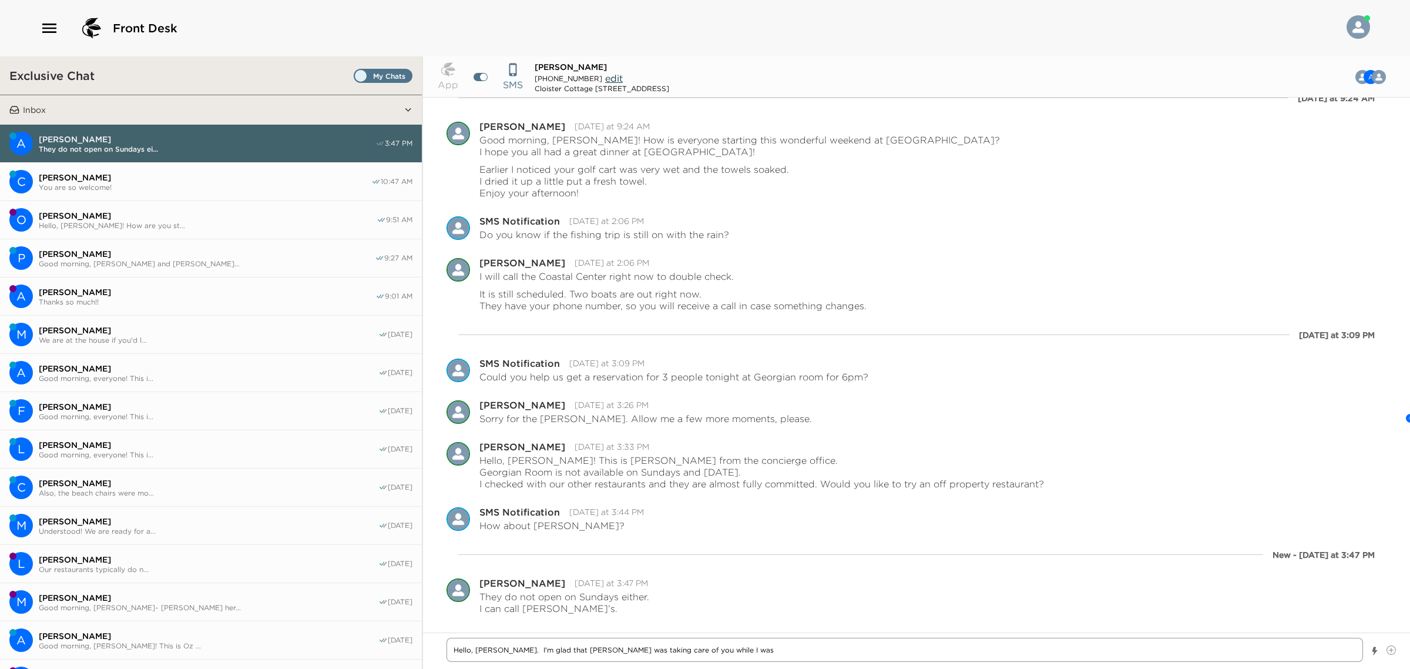
type textarea "Hello, [PERSON_NAME]. I'm glad that [PERSON_NAME] was taking care of you while …"
type textarea "x"
type textarea "Hello, [PERSON_NAME]. I'm glad that [PERSON_NAME] was taking care of you while …"
type textarea "x"
type textarea "Hello, [PERSON_NAME]. I'm glad that [PERSON_NAME] was taking care of you while …"
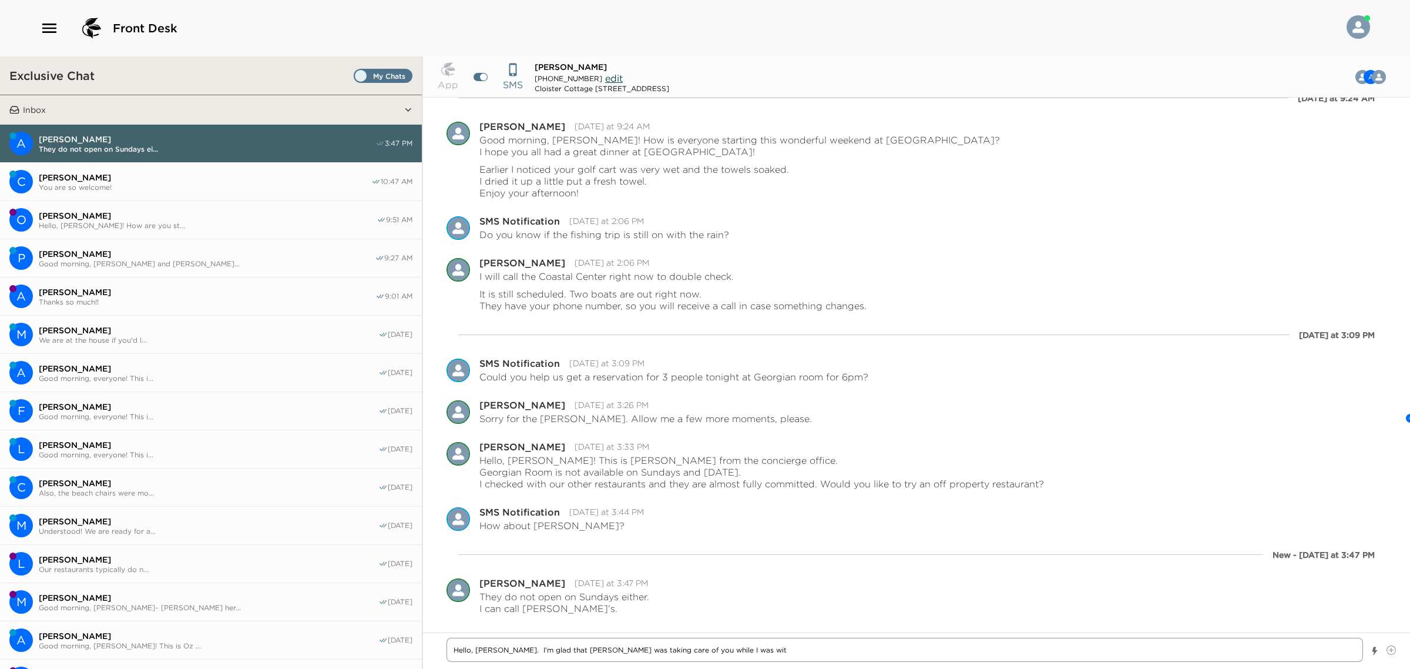
type textarea "x"
type textarea "Hello, [PERSON_NAME]. I'm glad that [PERSON_NAME] was taking care of you while …"
type textarea "x"
type textarea "Hello, [PERSON_NAME]. I'm glad that [PERSON_NAME] was taking care of you while …"
type textarea "x"
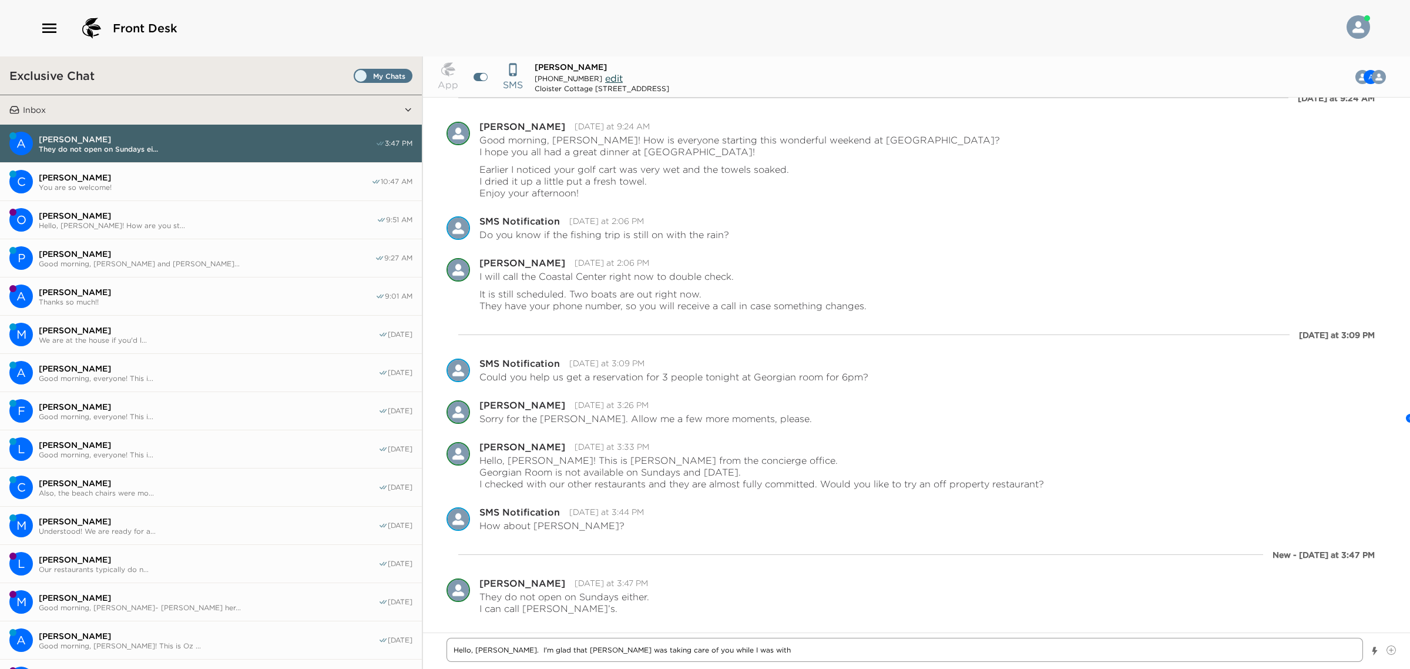
type textarea "Hello, [PERSON_NAME]. I'm glad that [PERSON_NAME] was taking care of you while …"
type textarea "x"
type textarea "Hello, [PERSON_NAME]. I'm glad that [PERSON_NAME] was taking care of you while …"
type textarea "x"
type textarea "Hello, [PERSON_NAME]. I'm glad that [PERSON_NAME] was taking care of you while …"
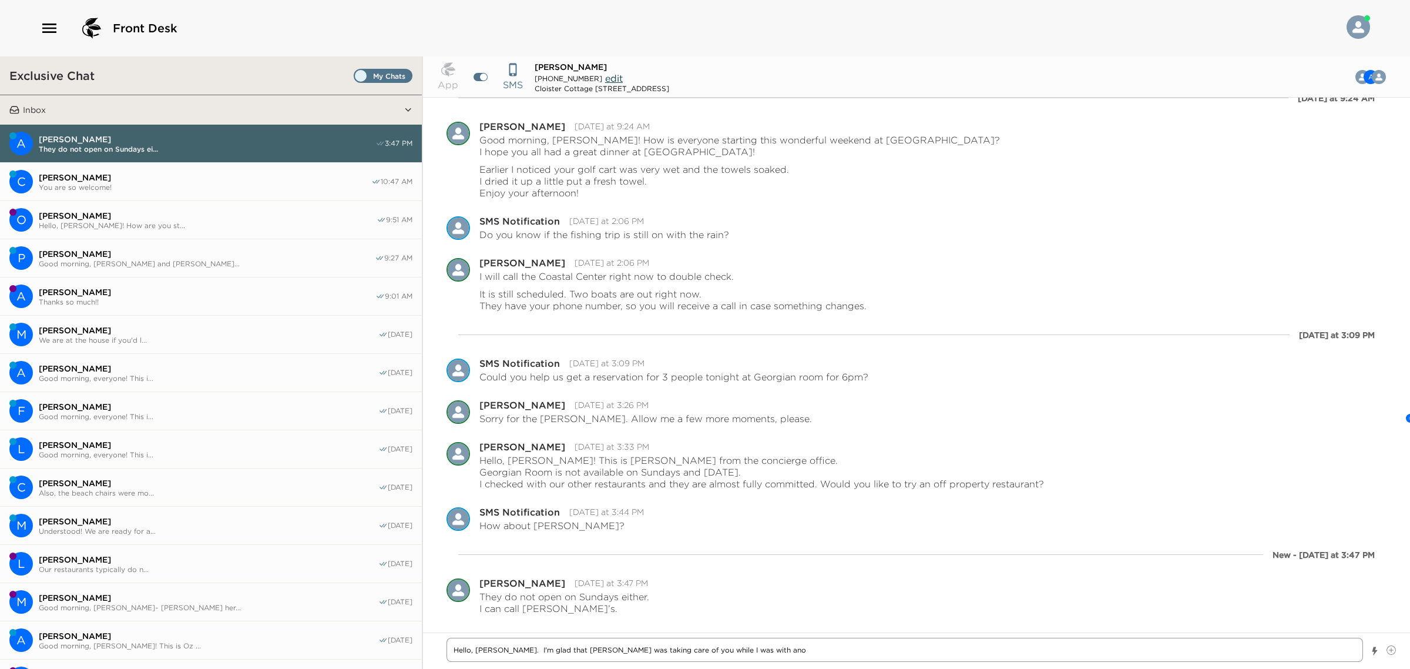
type textarea "x"
type textarea "Hello, [PERSON_NAME]. I'm glad that [PERSON_NAME] was taking care of you while …"
type textarea "x"
type textarea "Hello, [PERSON_NAME]. I'm glad that [PERSON_NAME] was taking care of you while …"
type textarea "x"
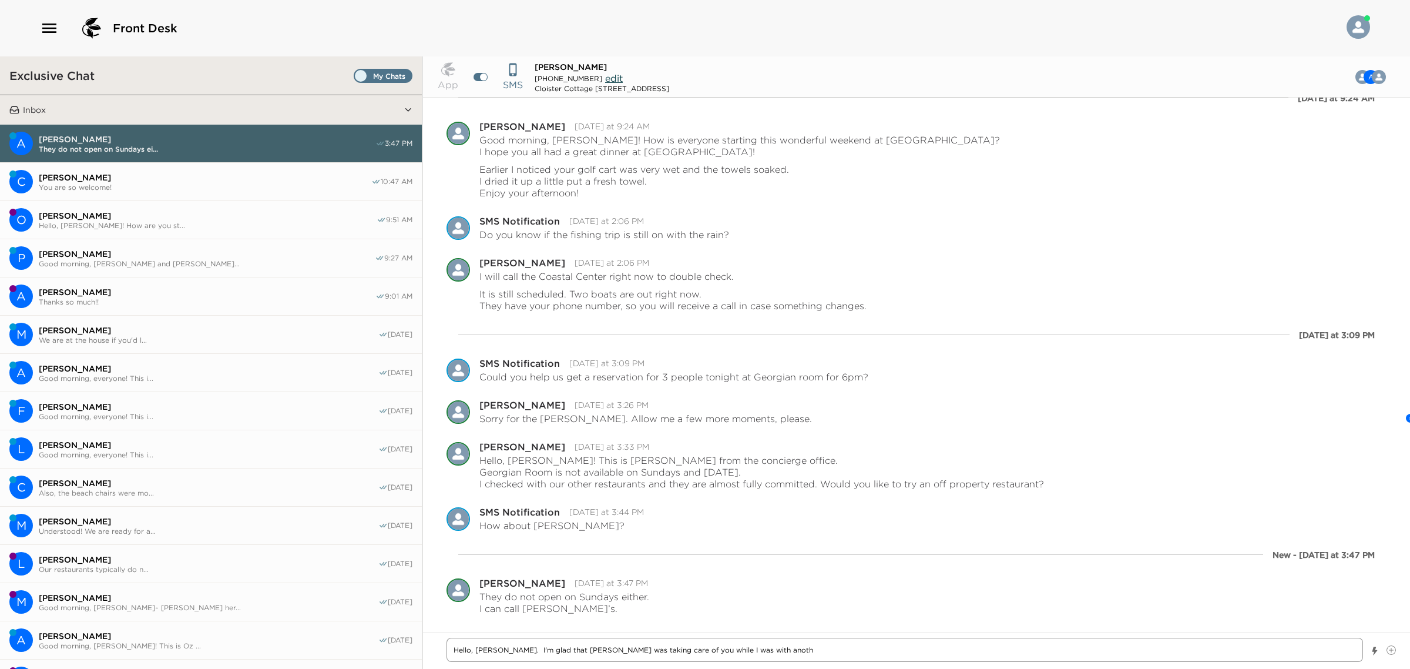
type textarea "Hello, [PERSON_NAME]. I'm glad that [PERSON_NAME] was taking care of you while …"
type textarea "x"
type textarea "Hello, [PERSON_NAME]. I'm glad that [PERSON_NAME] was taking care of you while …"
type textarea "x"
type textarea "Hello, [PERSON_NAME]. I'm glad that [PERSON_NAME] was taking care of you while …"
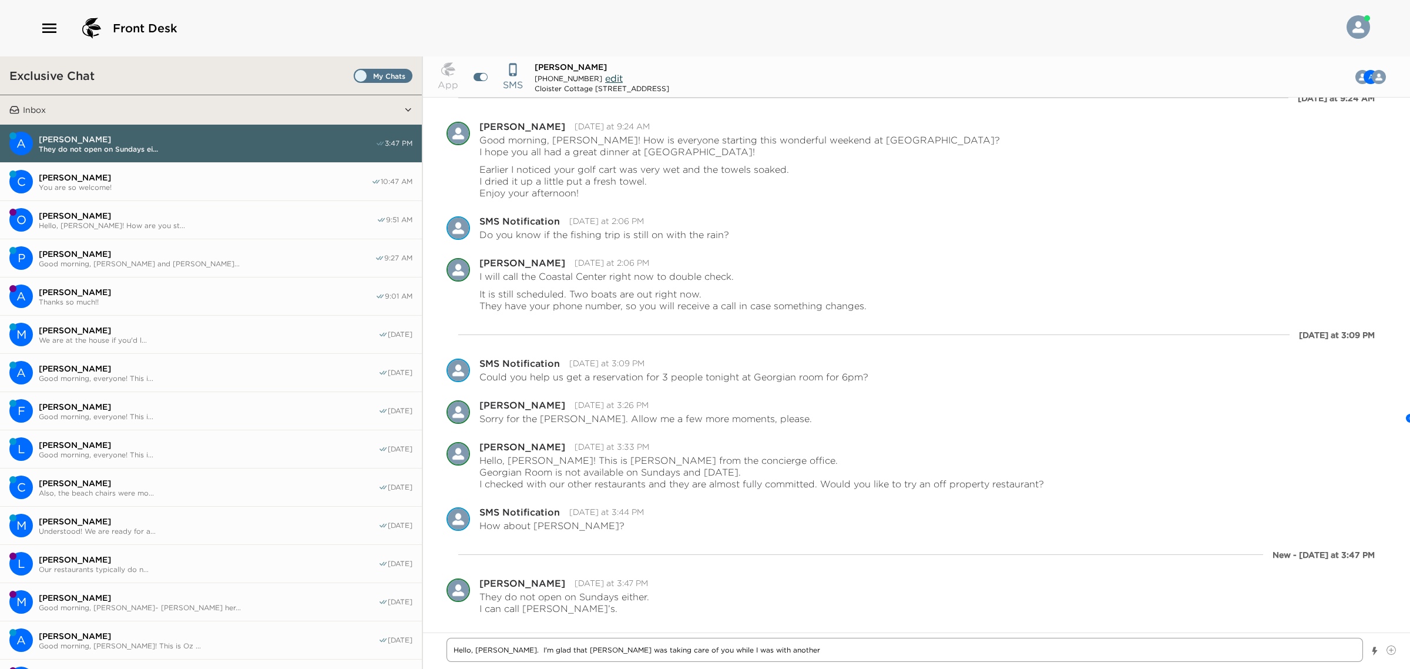
type textarea "x"
type textarea "Hello, [PERSON_NAME]. I'm glad that [PERSON_NAME] was taking care of you while …"
type textarea "x"
type textarea "Hello, [PERSON_NAME]. I'm glad that [PERSON_NAME] was taking care of you while …"
type textarea "x"
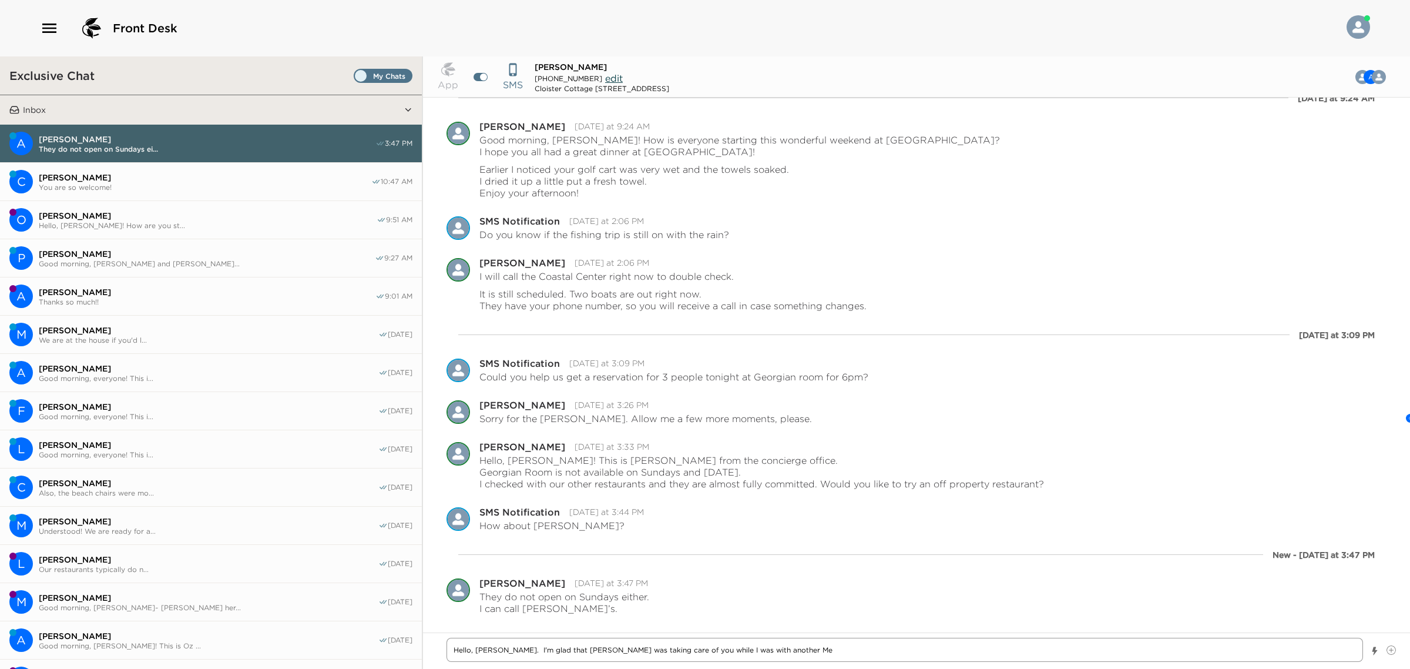
type textarea "Hello, [PERSON_NAME]. I'm glad that [PERSON_NAME] was taking care of you while …"
type textarea "x"
type textarea "Hello, [PERSON_NAME]. I'm glad that [PERSON_NAME] was taking care of you while …"
type textarea "x"
type textarea "Hello, [PERSON_NAME]. I'm glad that [PERSON_NAME] was taking care of you while …"
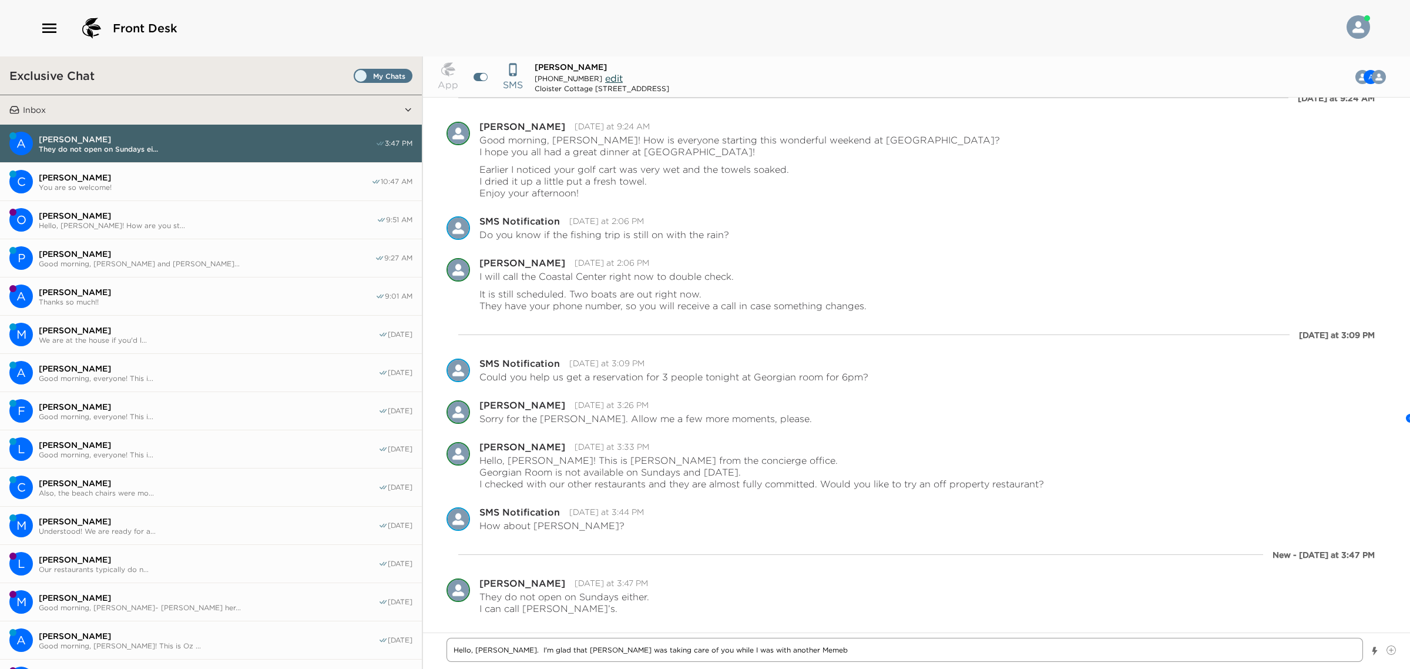
type textarea "x"
type textarea "Hello, [PERSON_NAME]. I'm glad that [PERSON_NAME] was taking care of you while …"
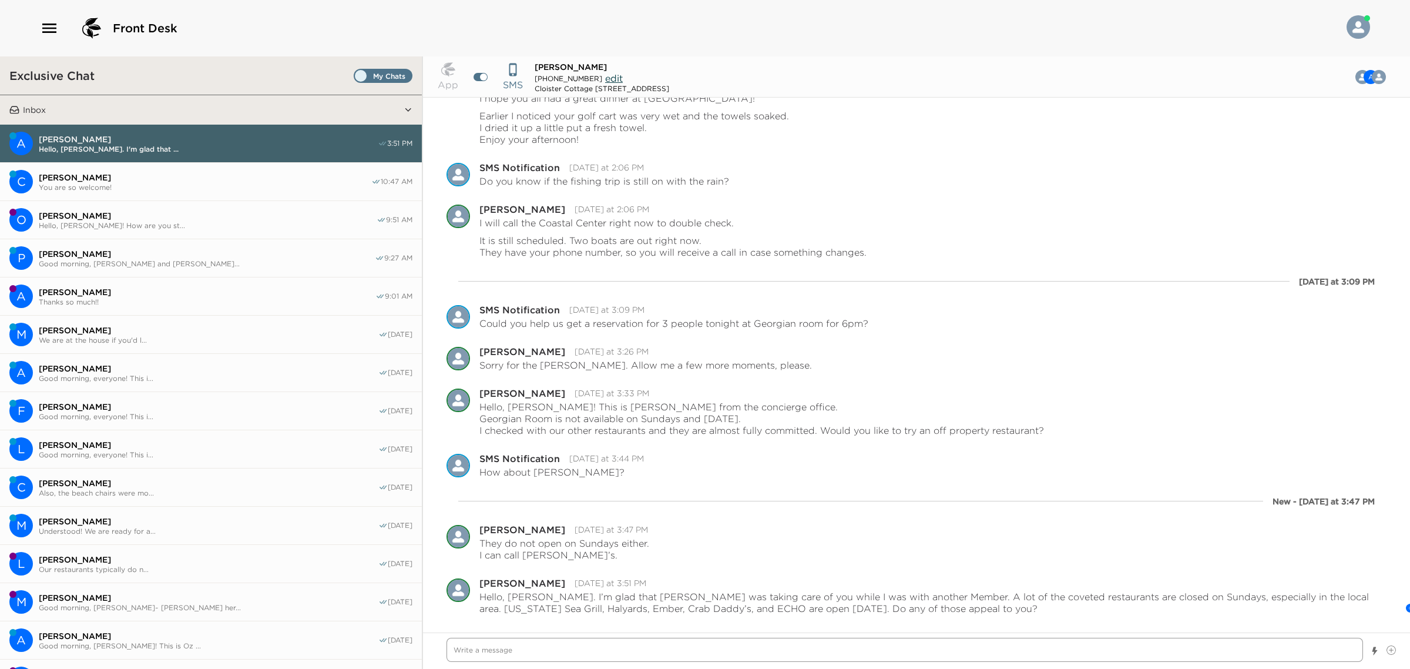
paste textarea "[URL][DOMAIN_NAME]"
drag, startPoint x: 802, startPoint y: 629, endPoint x: 640, endPoint y: 648, distance: 162.7
click at [639, 655] on textarea "[URL][DOMAIN_NAME]" at bounding box center [905, 649] width 917 height 25
click at [640, 648] on textarea "[URL][DOMAIN_NAME]" at bounding box center [905, 649] width 917 height 25
paste textarea "[URL][DOMAIN_NAME]"
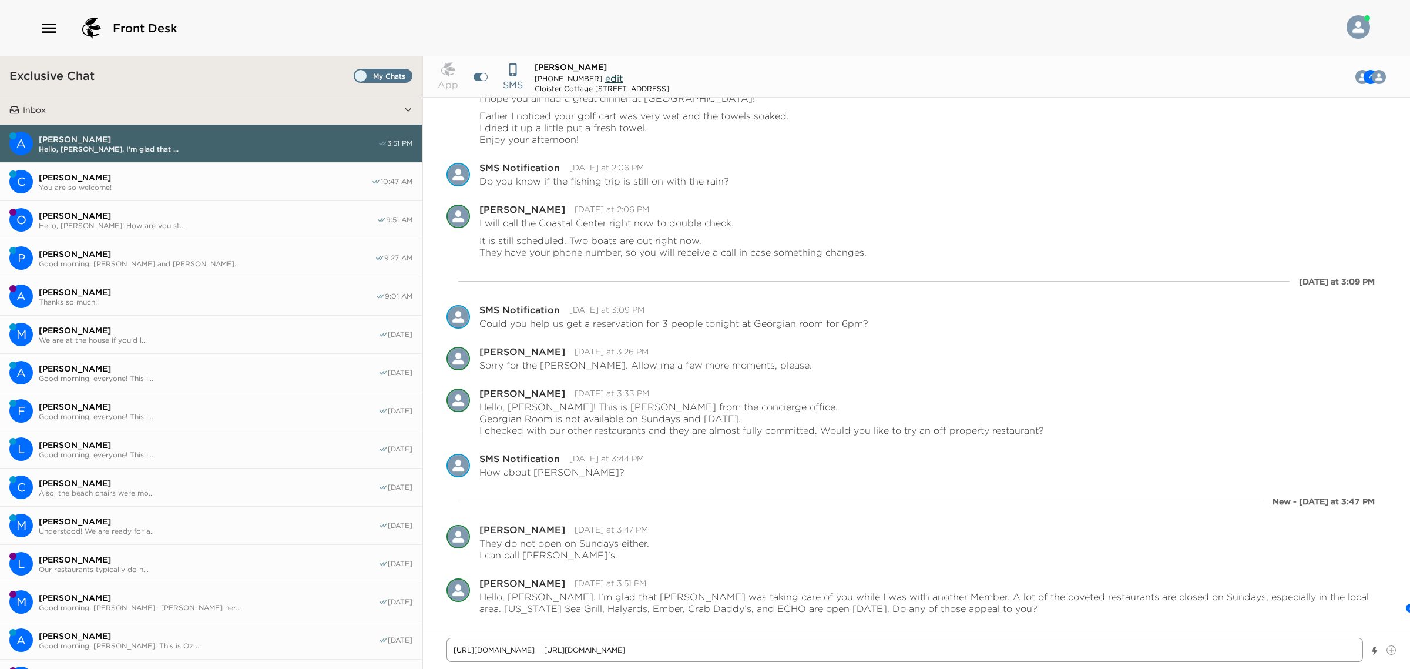
paste textarea "[URL][DOMAIN_NAME]"
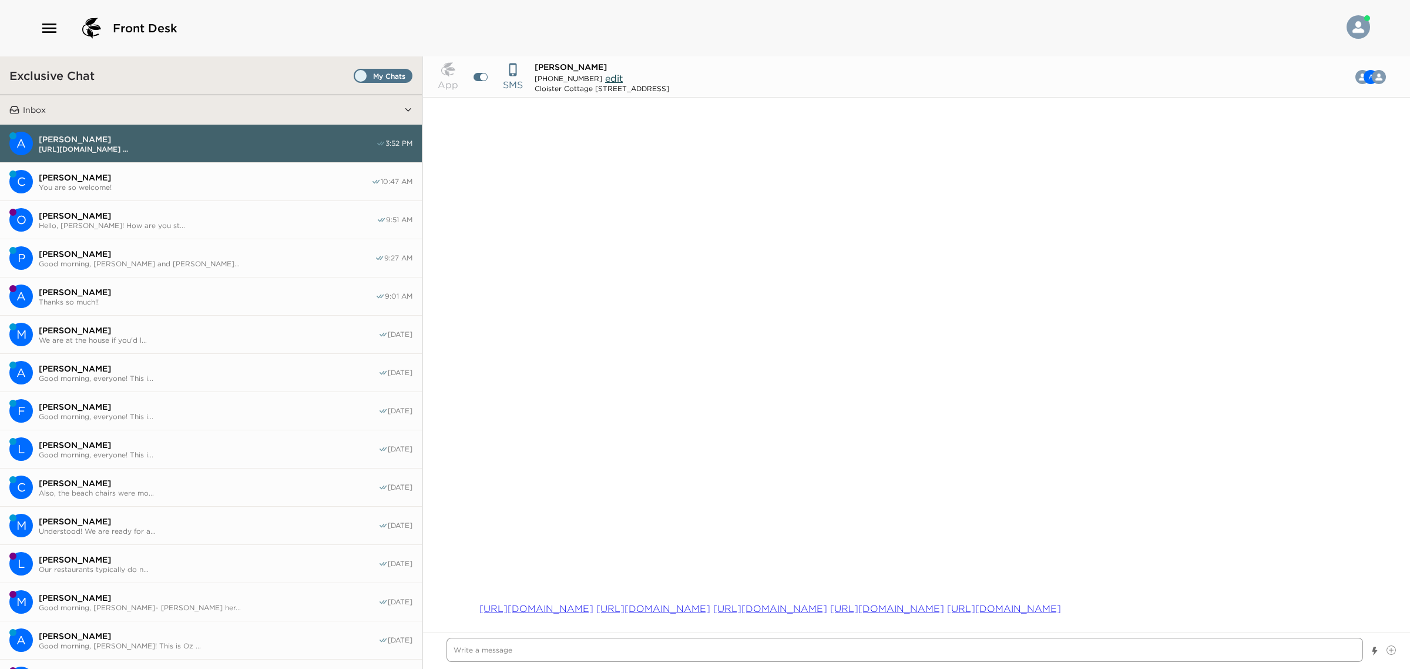
scroll to position [2055, 0]
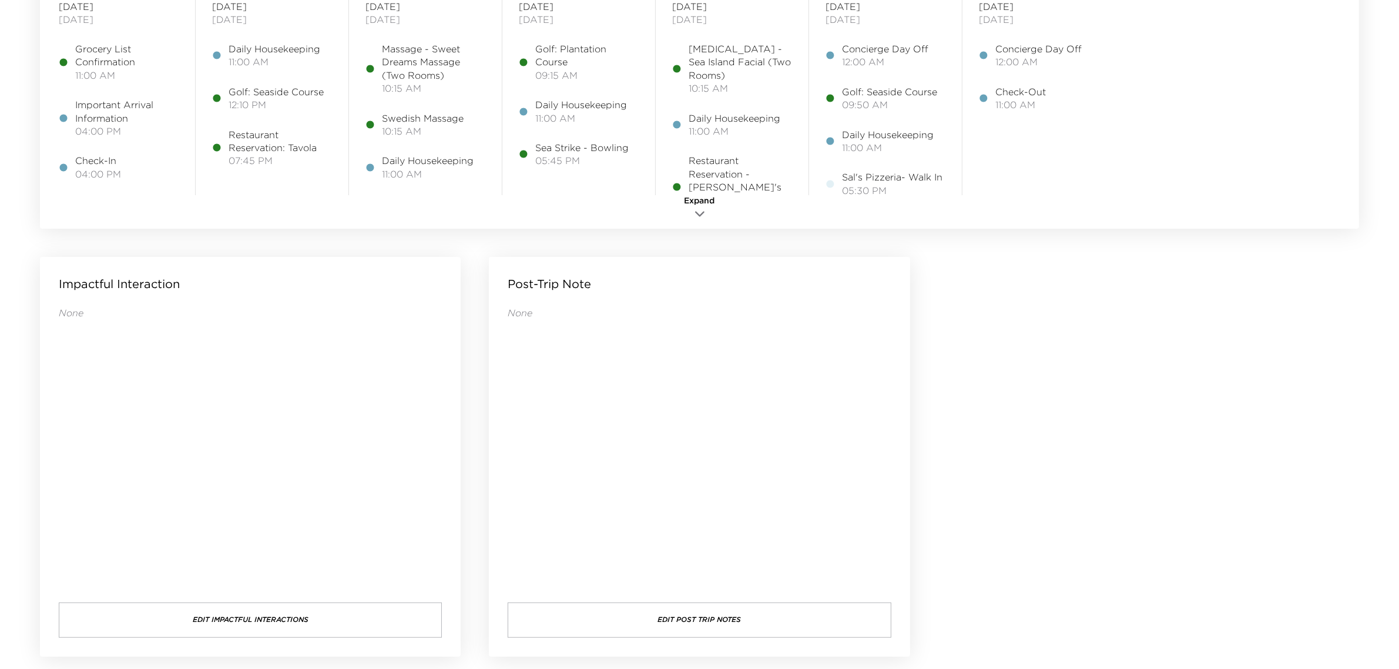
scroll to position [295, 0]
